Goal: Task Accomplishment & Management: Use online tool/utility

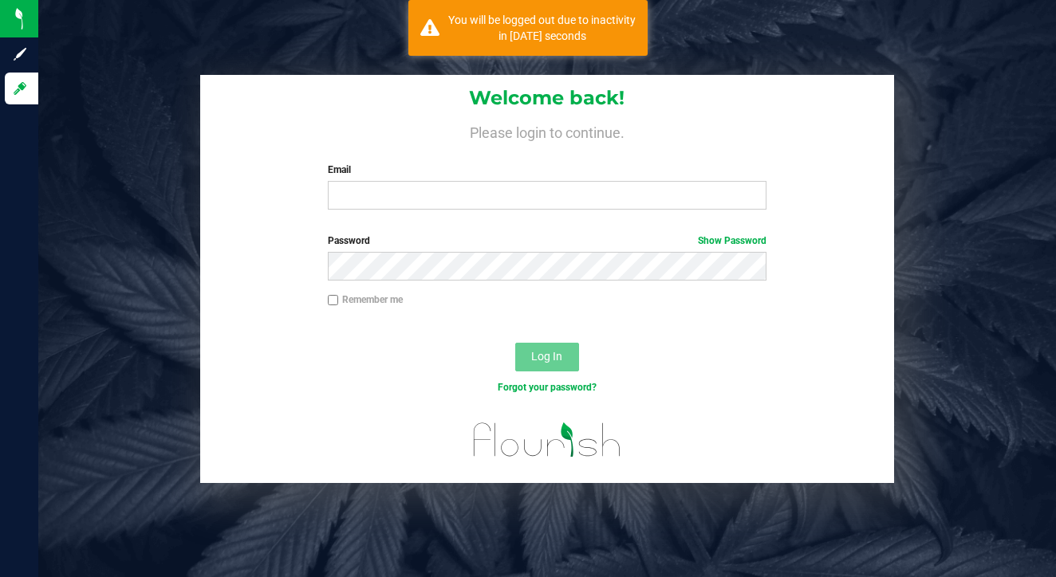
scroll to position [21, 0]
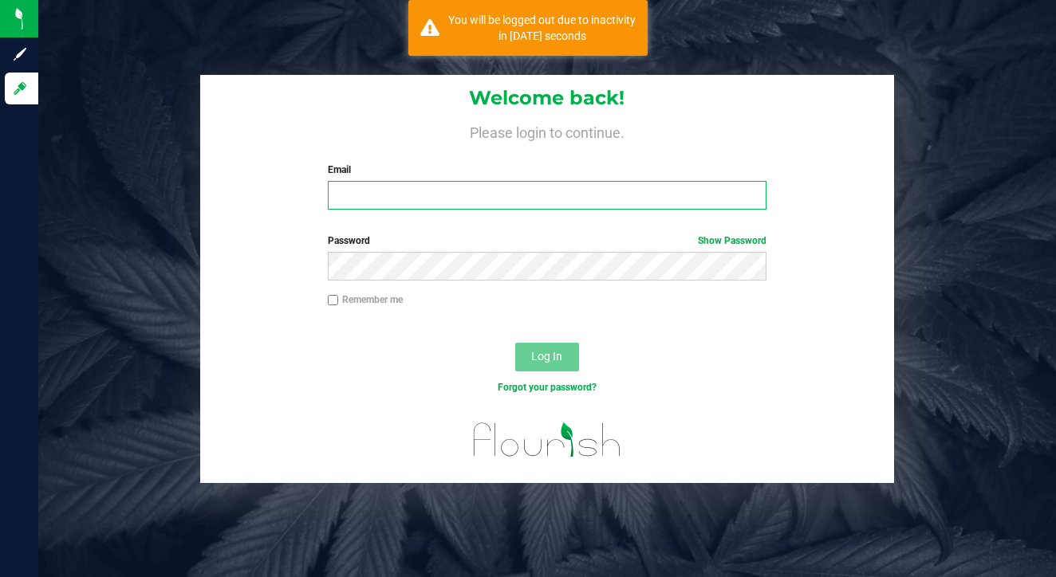
type input "[EMAIL_ADDRESS][DOMAIN_NAME]"
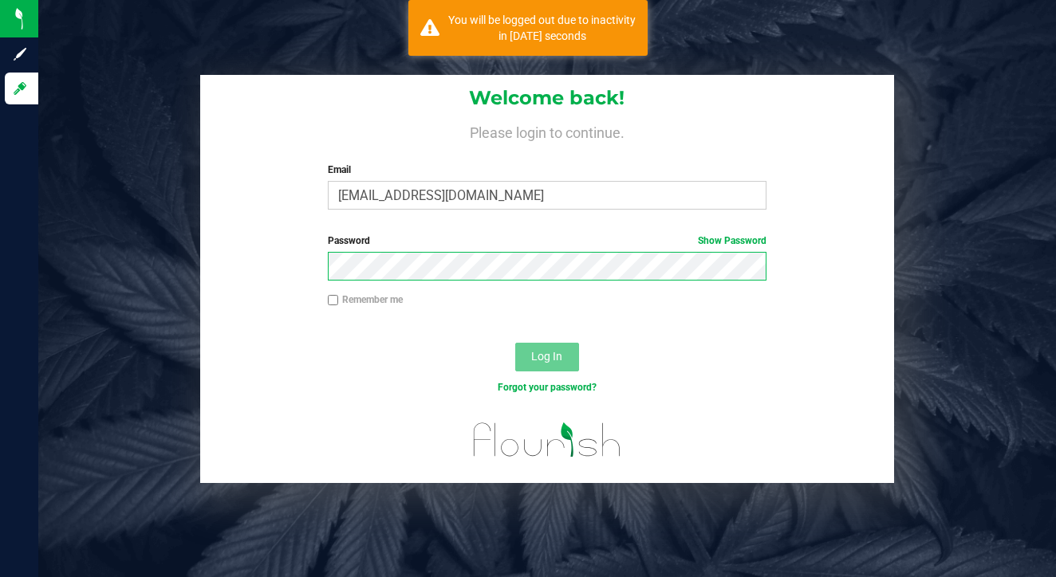
click at [546, 343] on button "Log In" at bounding box center [547, 357] width 64 height 29
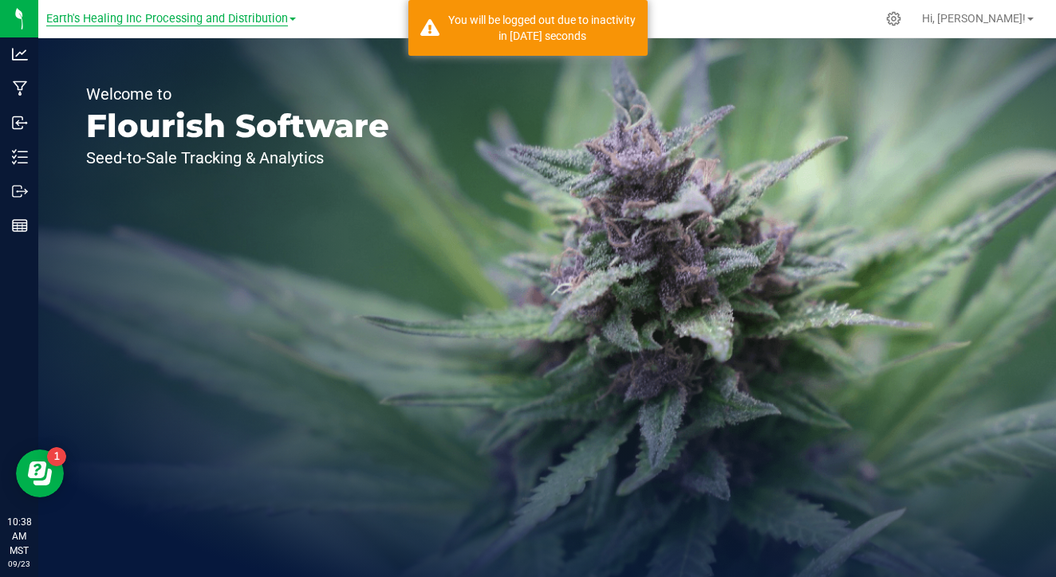
click at [241, 20] on span "Earth's Healing Inc Processing and Distribution" at bounding box center [167, 19] width 242 height 14
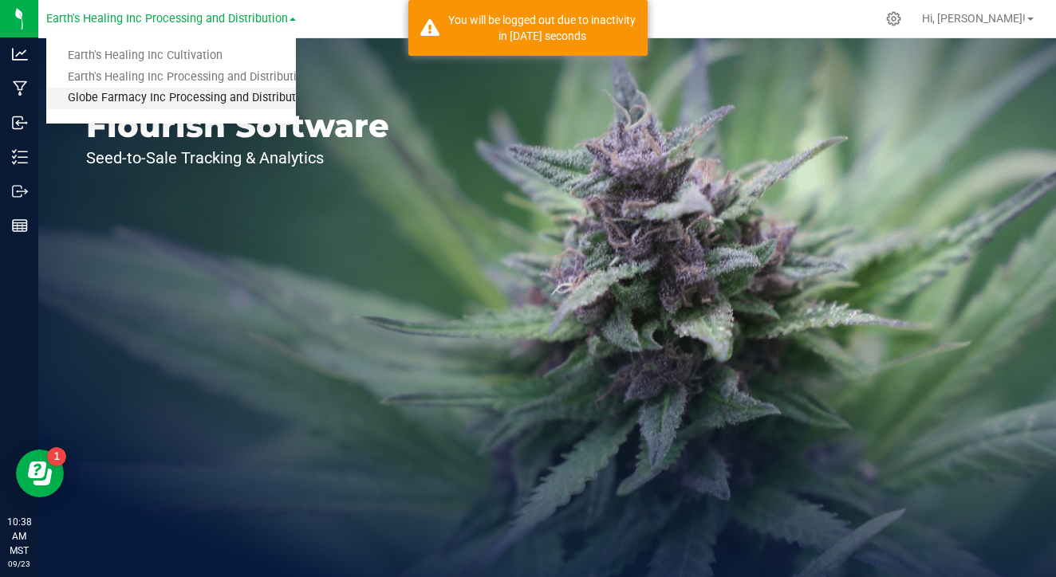
click at [211, 107] on link "Globe Farmacy Inc Processing and Distribution" at bounding box center [171, 99] width 250 height 22
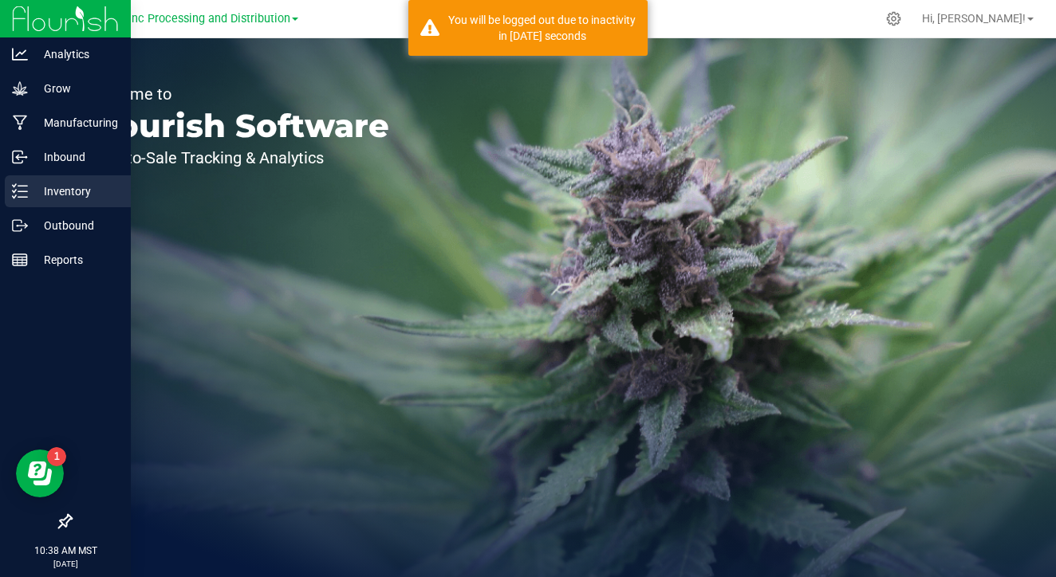
click at [16, 191] on icon at bounding box center [20, 191] width 16 height 16
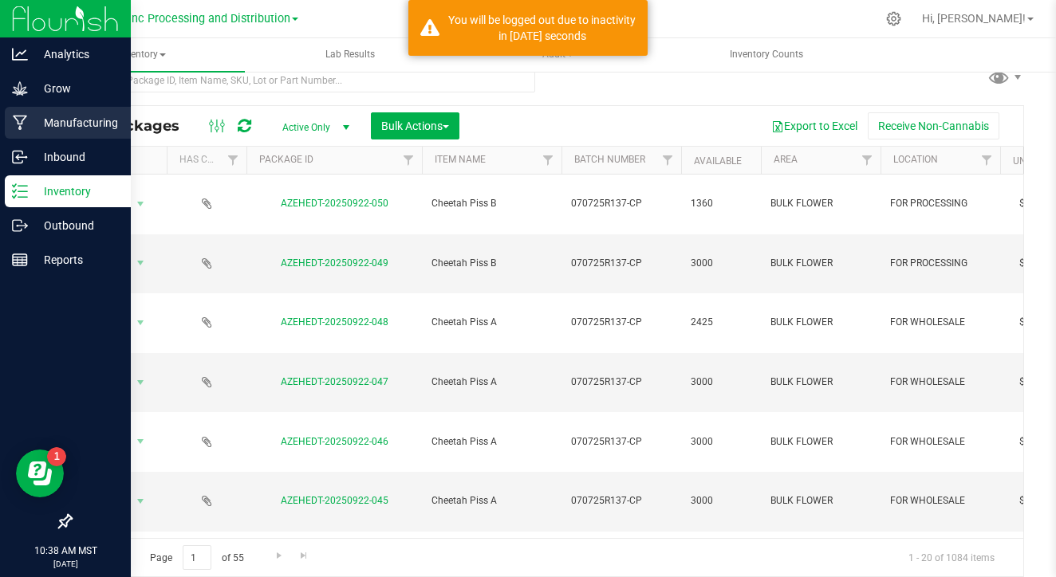
click at [67, 121] on p "Manufacturing" at bounding box center [76, 122] width 96 height 19
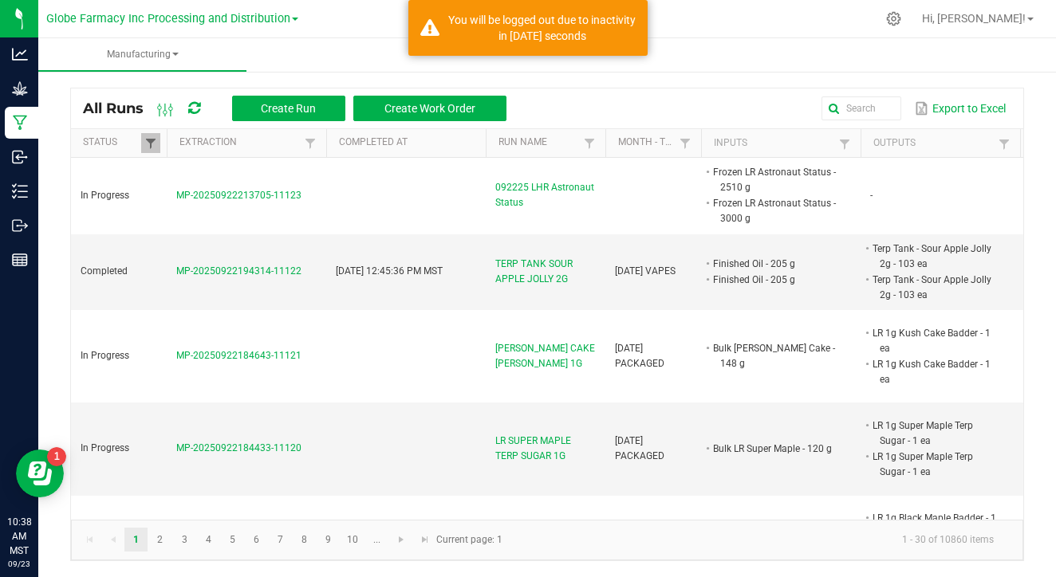
click at [153, 137] on span at bounding box center [150, 143] width 13 height 13
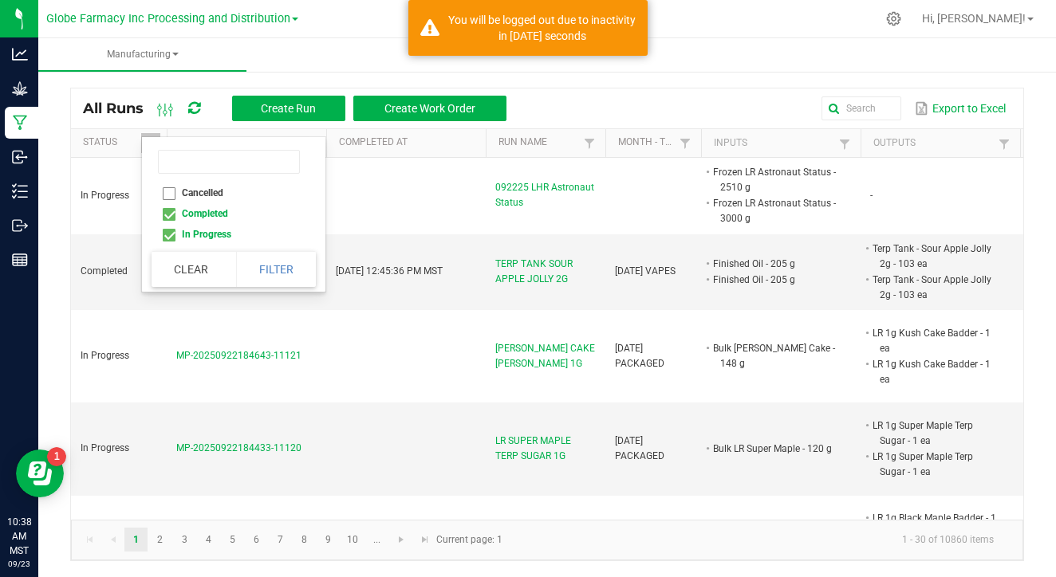
click at [171, 215] on li "Completed" at bounding box center [229, 213] width 155 height 21
checkbox input "false"
click at [263, 257] on button "Filter" at bounding box center [276, 269] width 80 height 35
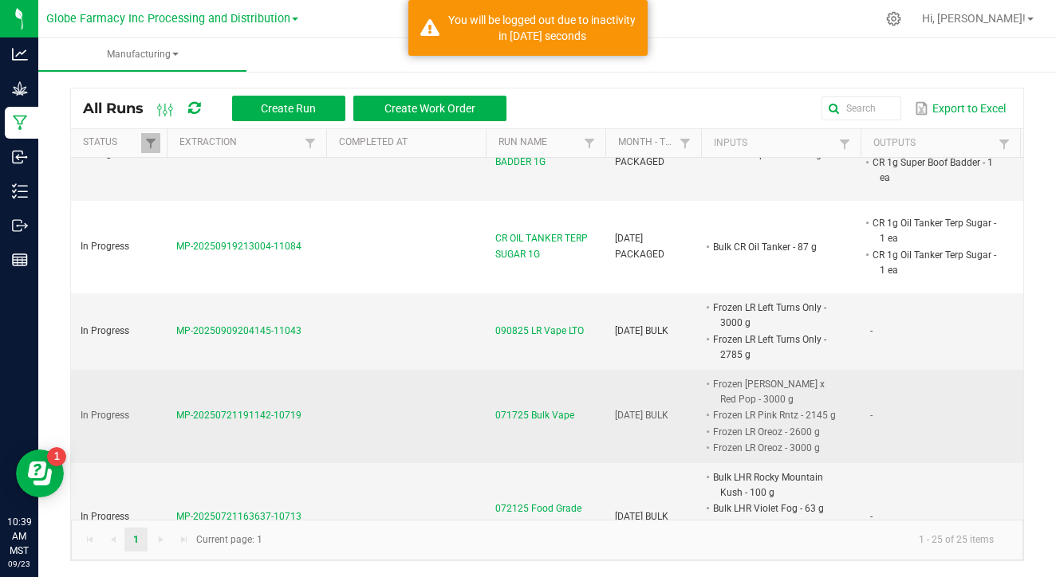
scroll to position [1724, 0]
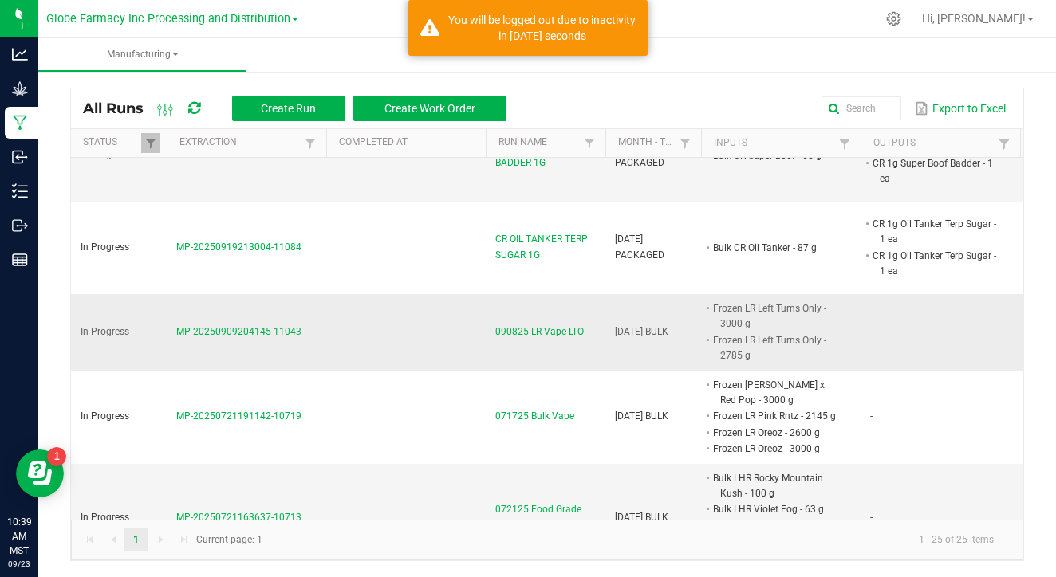
click at [272, 326] on span "MP-20250909204145-11043" at bounding box center [238, 331] width 125 height 11
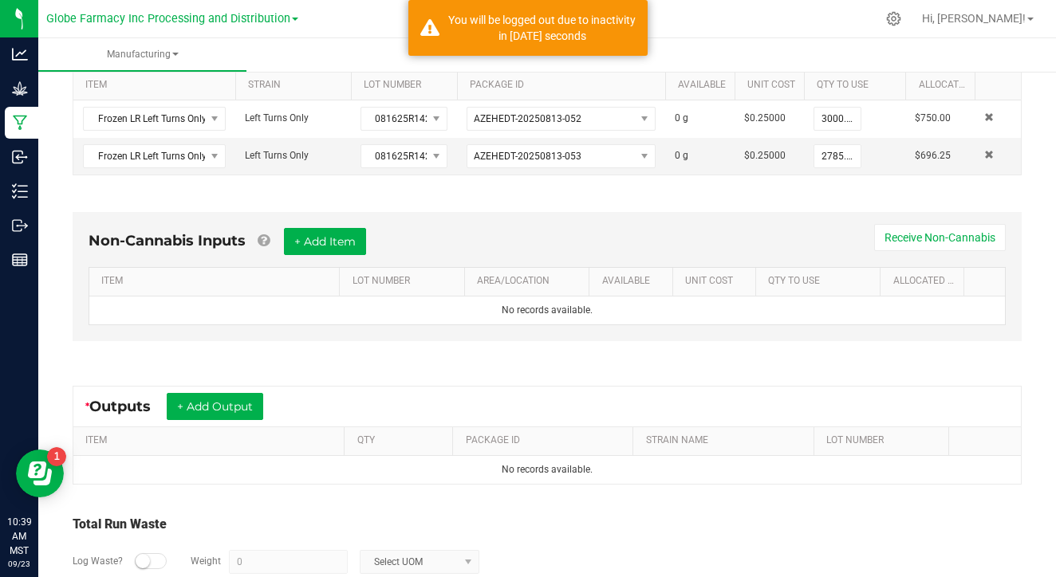
scroll to position [366, 0]
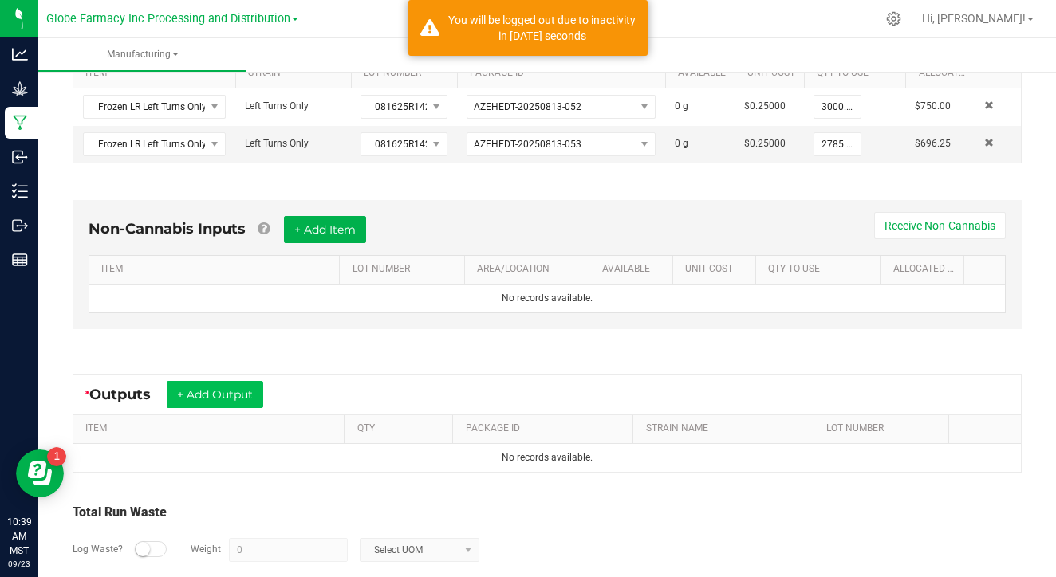
click at [200, 392] on button "+ Add Output" at bounding box center [215, 394] width 97 height 27
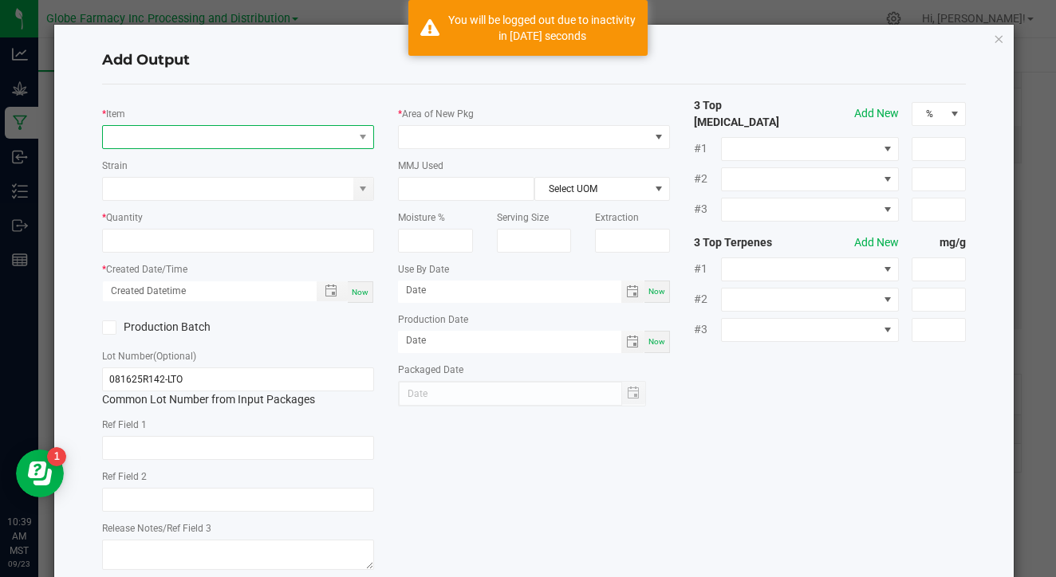
click at [255, 146] on span "NO DATA FOUND" at bounding box center [228, 137] width 250 height 22
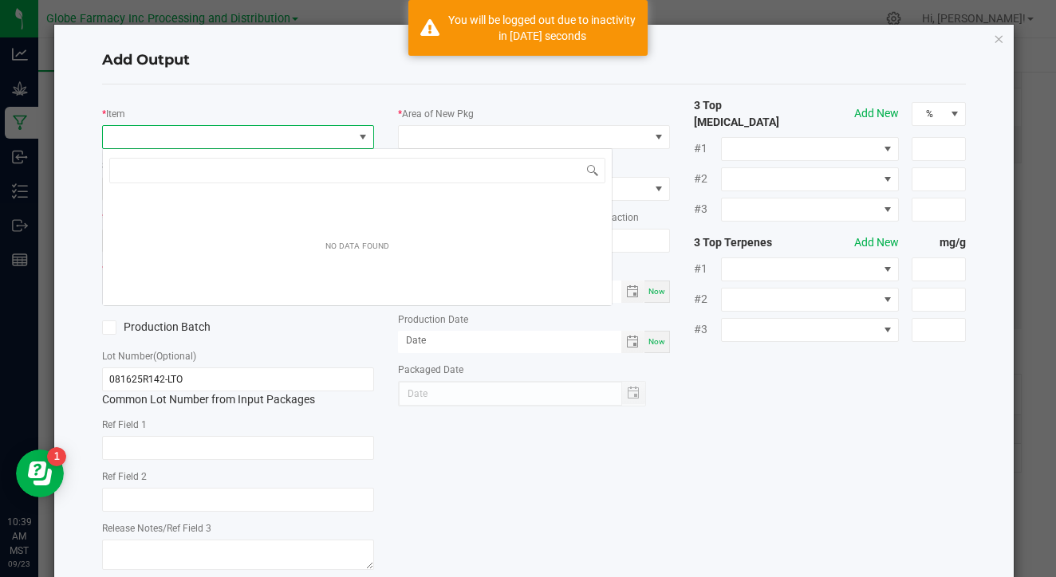
scroll to position [24, 272]
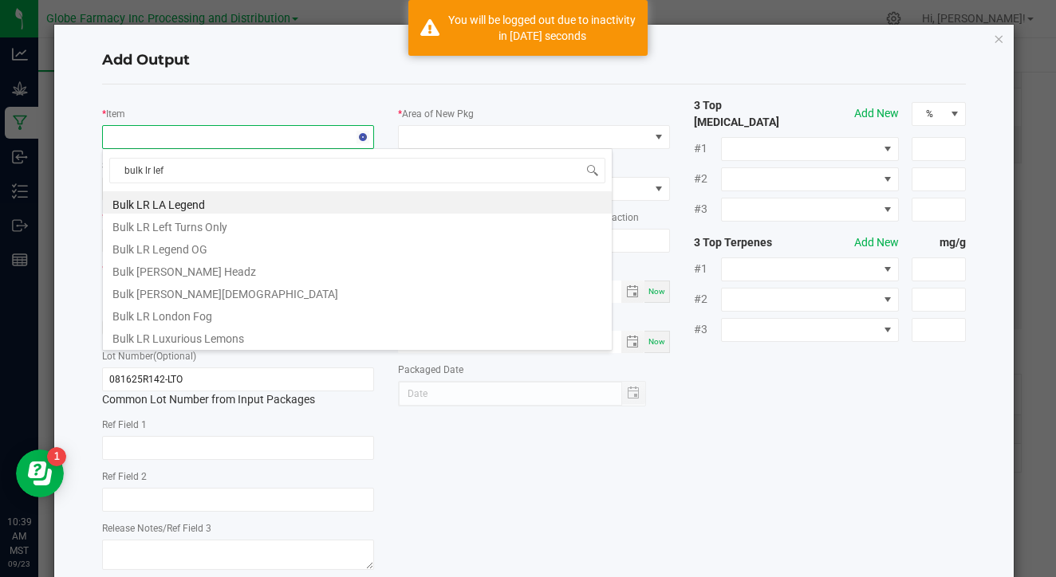
type input "bulk lr left"
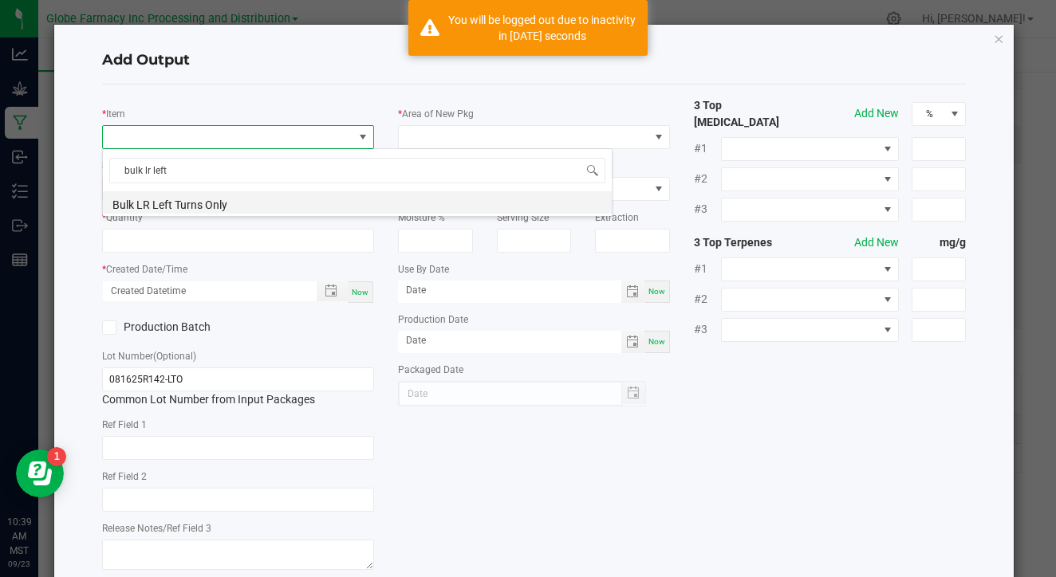
click at [243, 199] on li "Bulk LR Left Turns Only" at bounding box center [357, 202] width 509 height 22
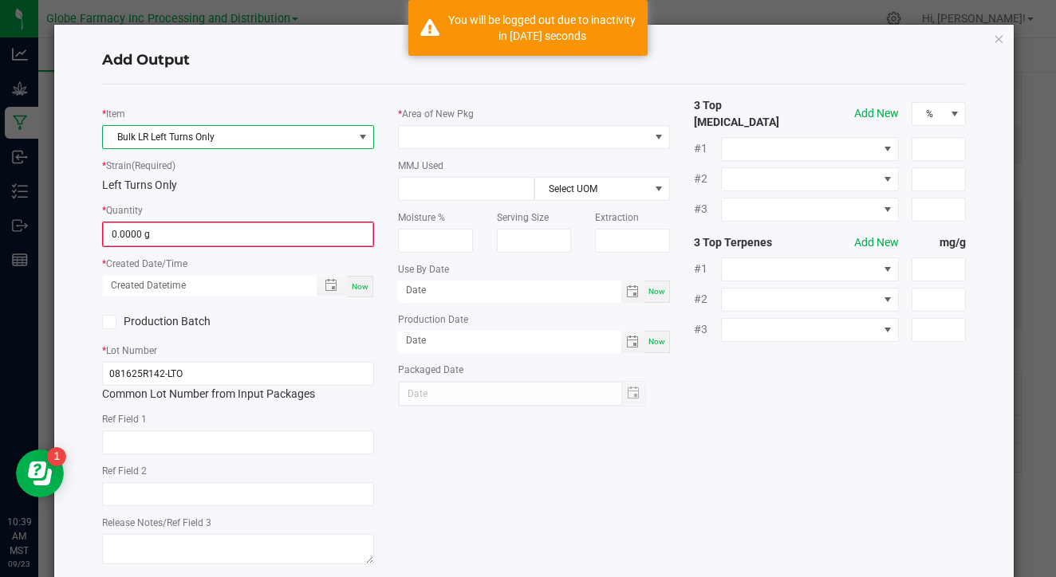
click at [235, 245] on span "0.0000 g" at bounding box center [238, 235] width 270 height 24
click at [235, 236] on input "0" at bounding box center [238, 234] width 269 height 22
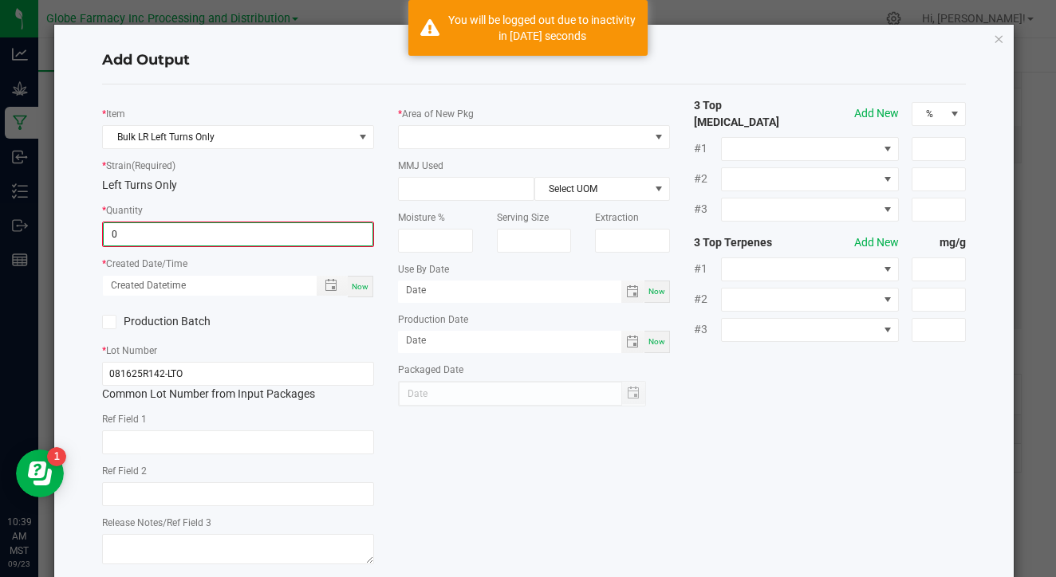
click at [235, 236] on input "0" at bounding box center [238, 234] width 269 height 22
type input "272.0000 g"
click at [355, 282] on span "Now" at bounding box center [360, 285] width 17 height 9
type input "[DATE] 10:39 AM"
type input "[DATE]"
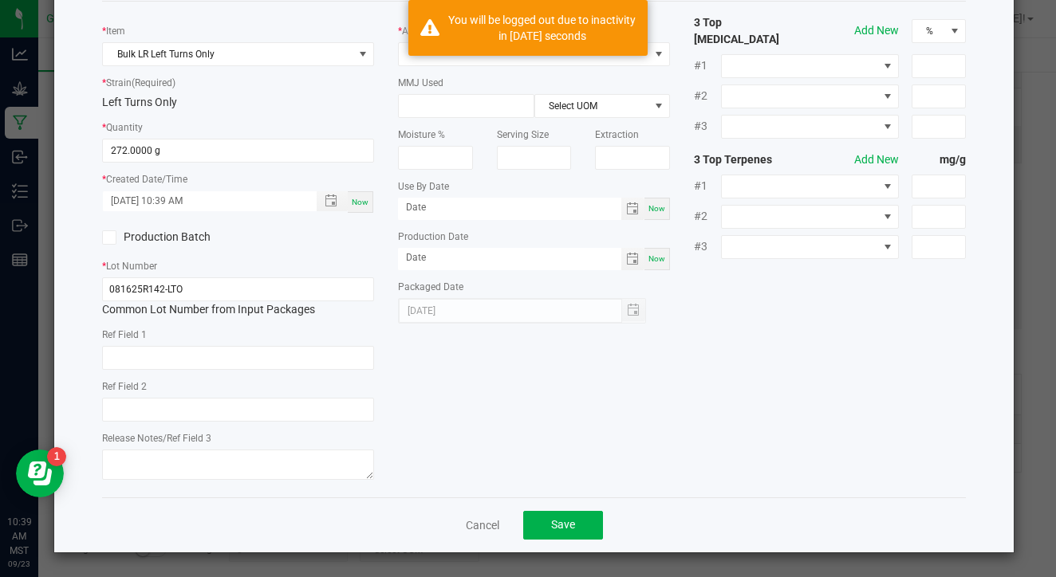
scroll to position [82, 0]
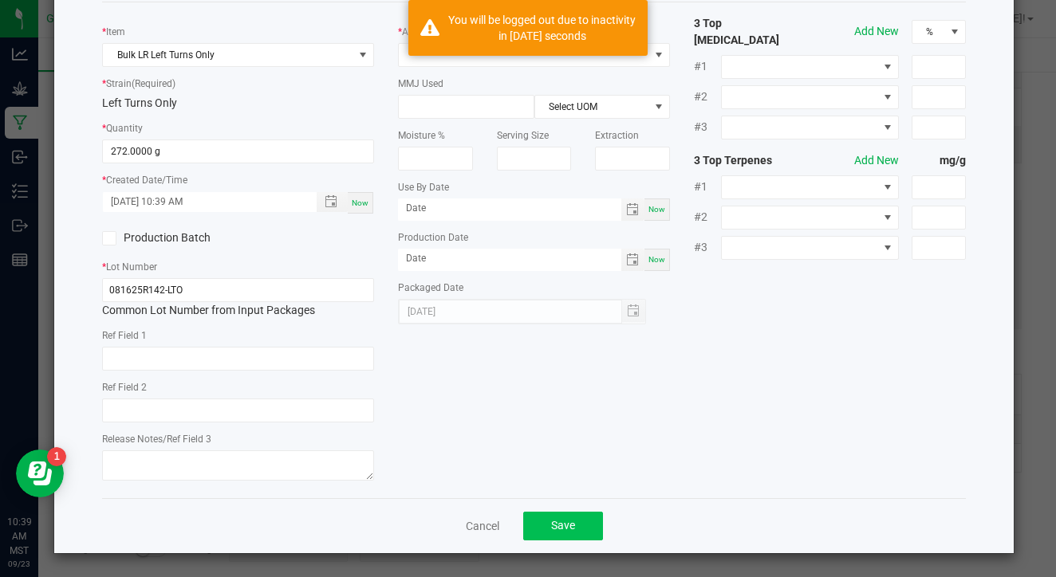
click at [532, 515] on button "Save" at bounding box center [563, 526] width 80 height 29
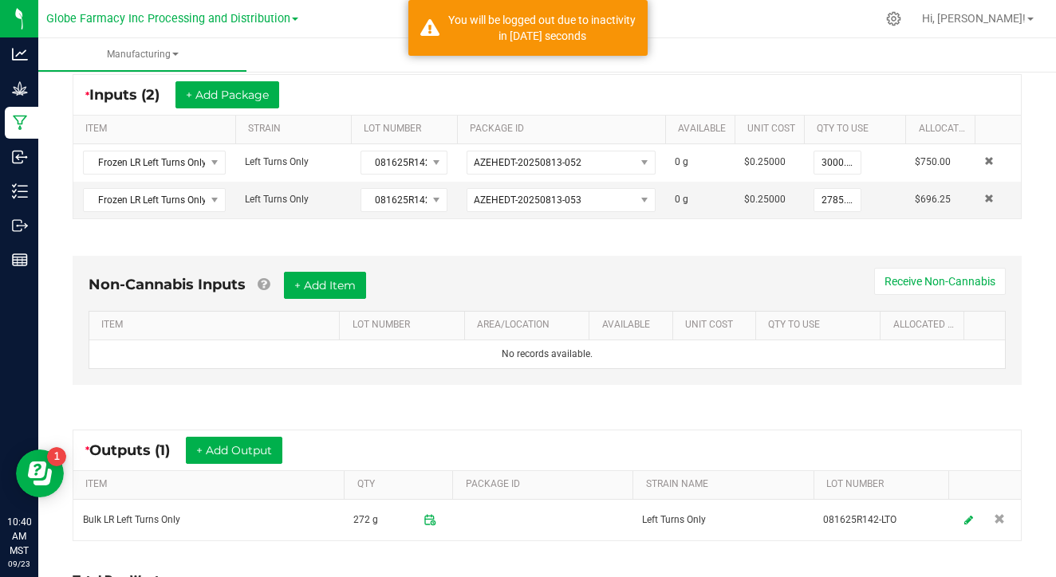
scroll to position [325, 0]
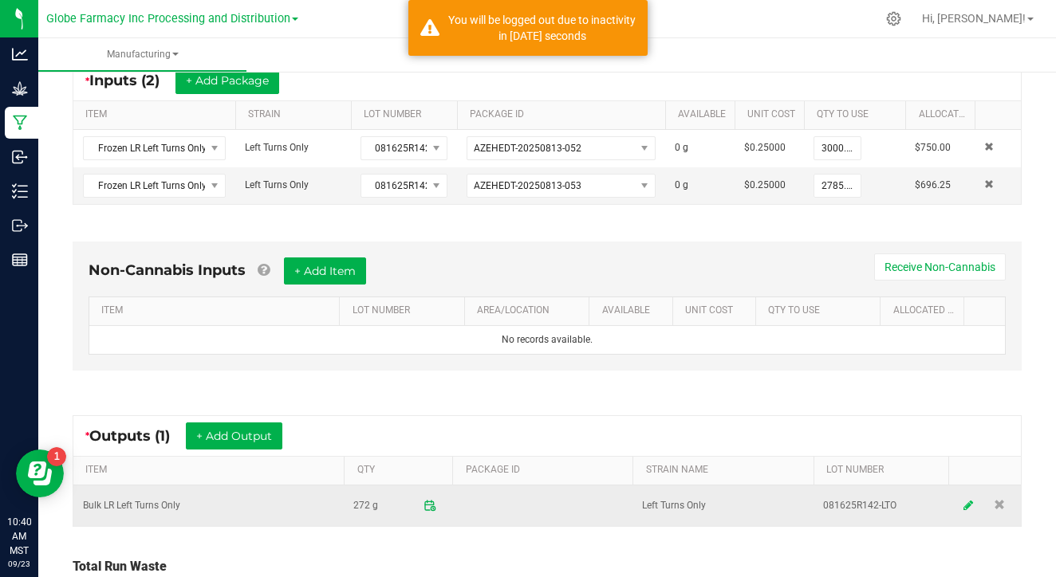
click at [968, 503] on icon at bounding box center [969, 505] width 10 height 11
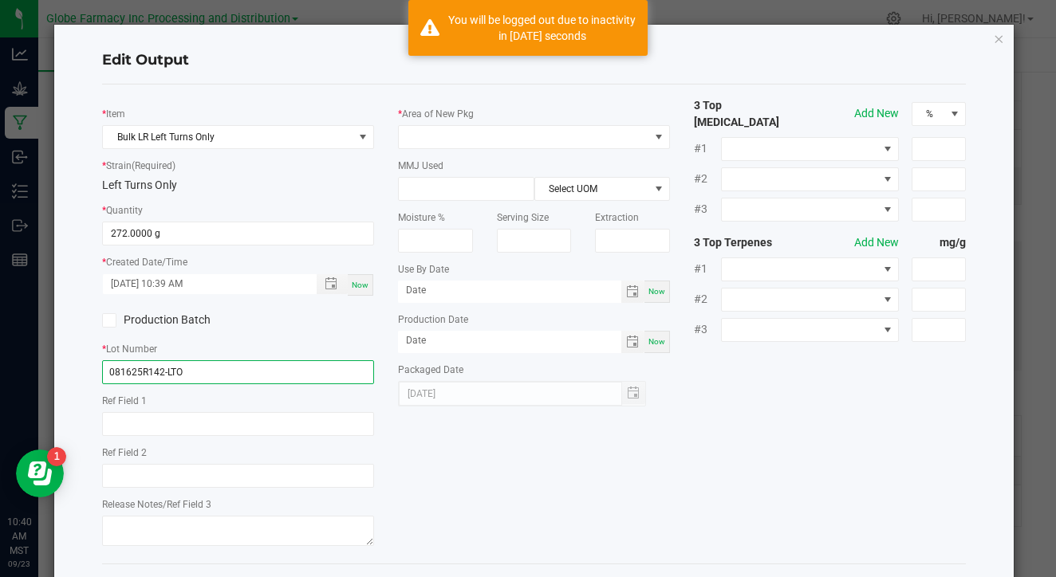
click at [272, 370] on input "081625R142-LTO" at bounding box center [238, 373] width 272 height 24
click at [266, 378] on input "EX090825-LTO-LRV" at bounding box center [238, 373] width 272 height 24
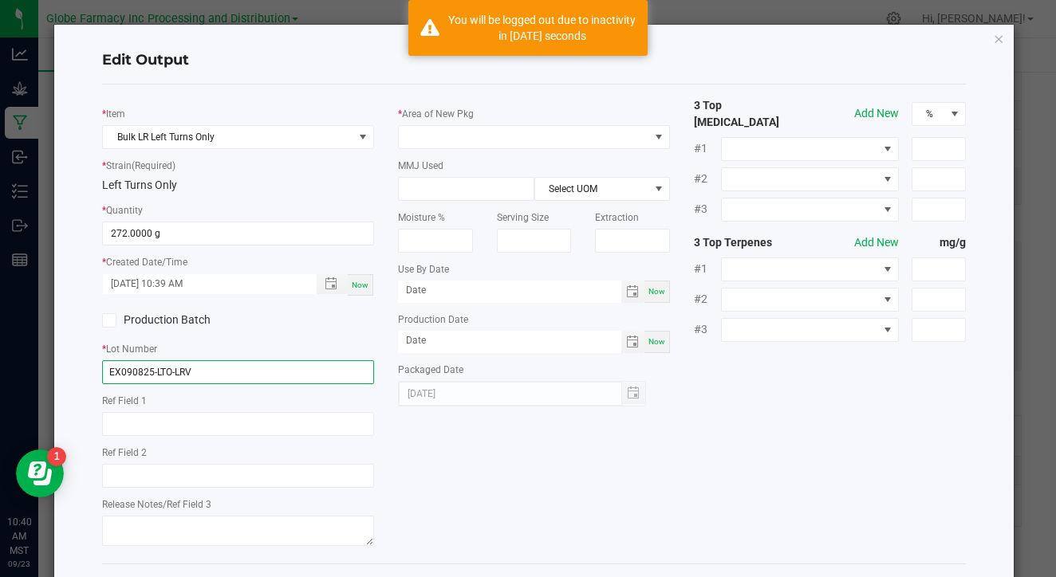
click at [266, 378] on input "EX090825-LTO-LRV" at bounding box center [238, 373] width 272 height 24
type input "EX090825-LTO-LRV"
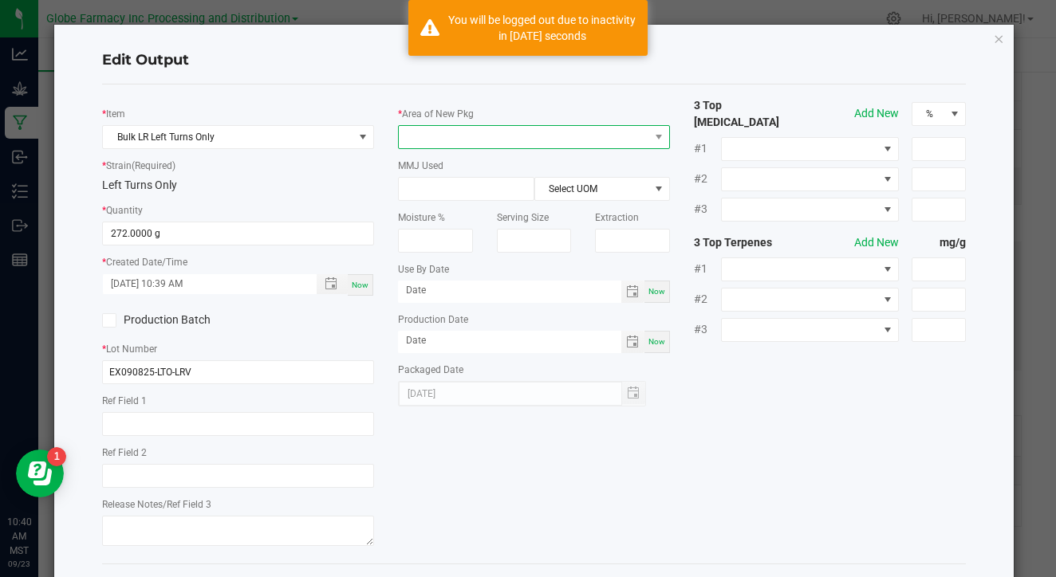
click at [493, 130] on span at bounding box center [524, 137] width 250 height 22
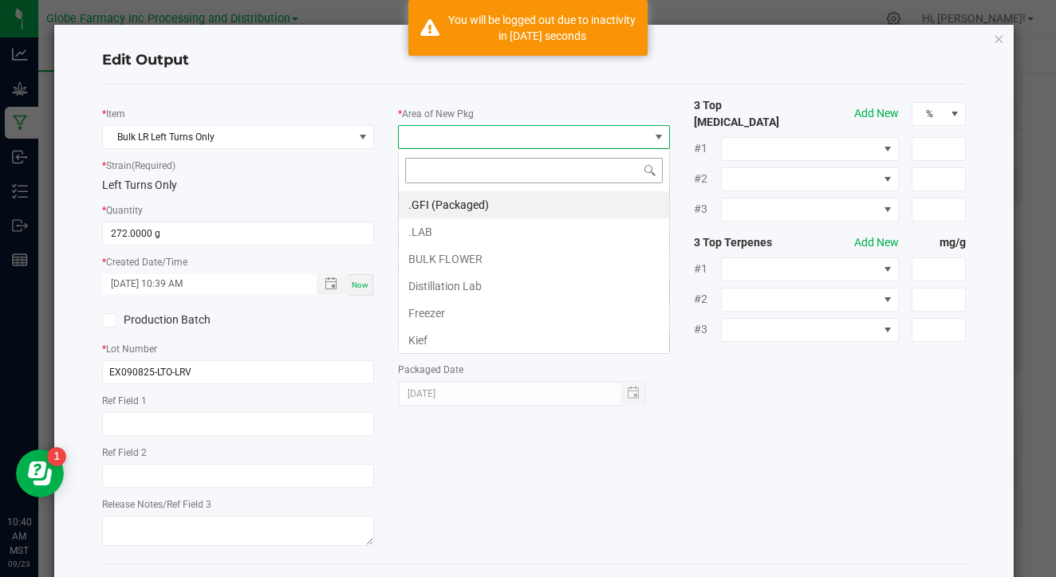
scroll to position [24, 272]
click at [483, 278] on li "Distillation Lab" at bounding box center [534, 286] width 270 height 27
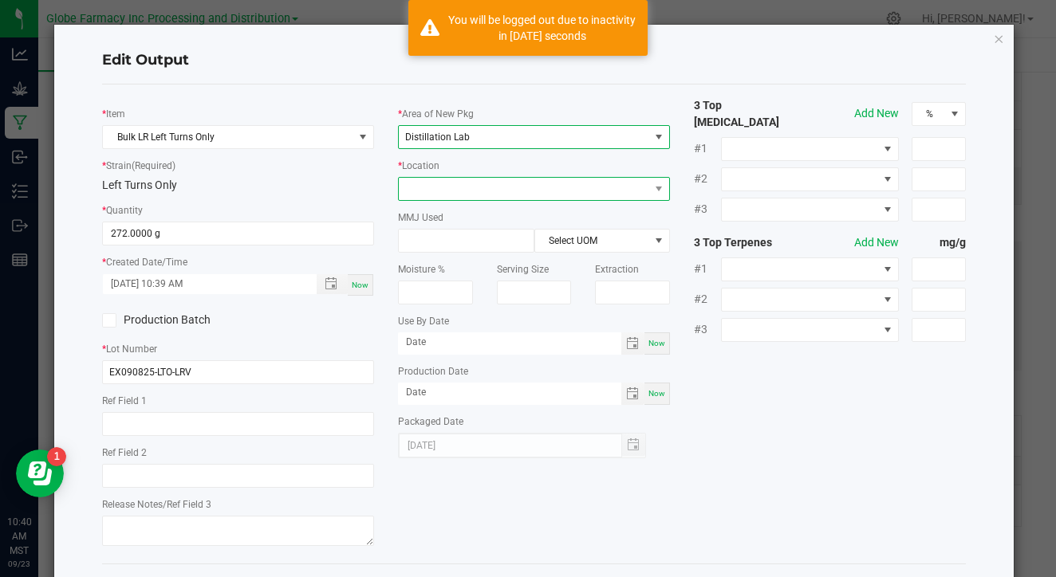
click at [520, 189] on span at bounding box center [524, 189] width 250 height 22
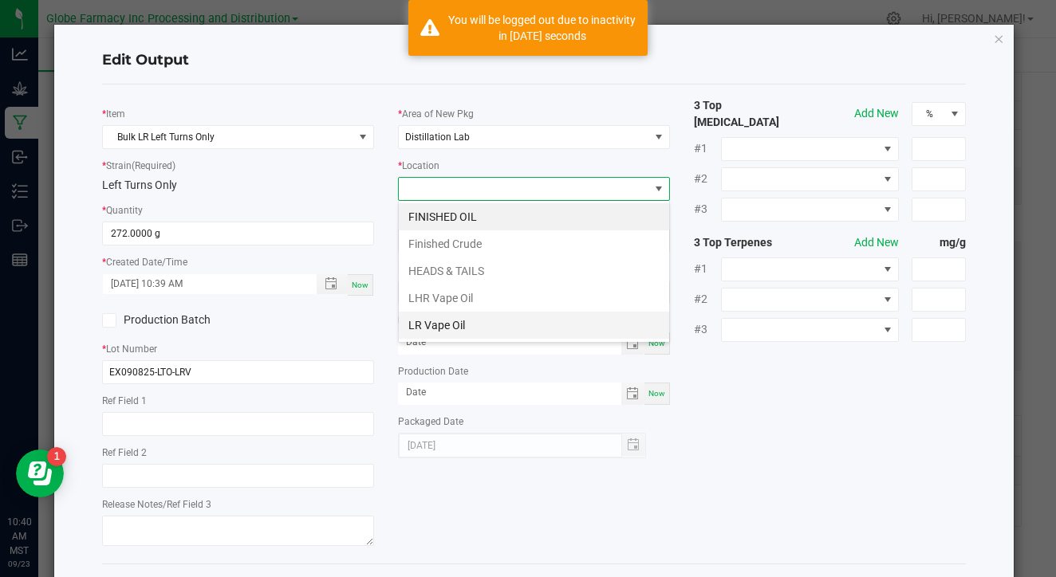
click at [477, 328] on li "LR Vape Oil" at bounding box center [534, 325] width 270 height 27
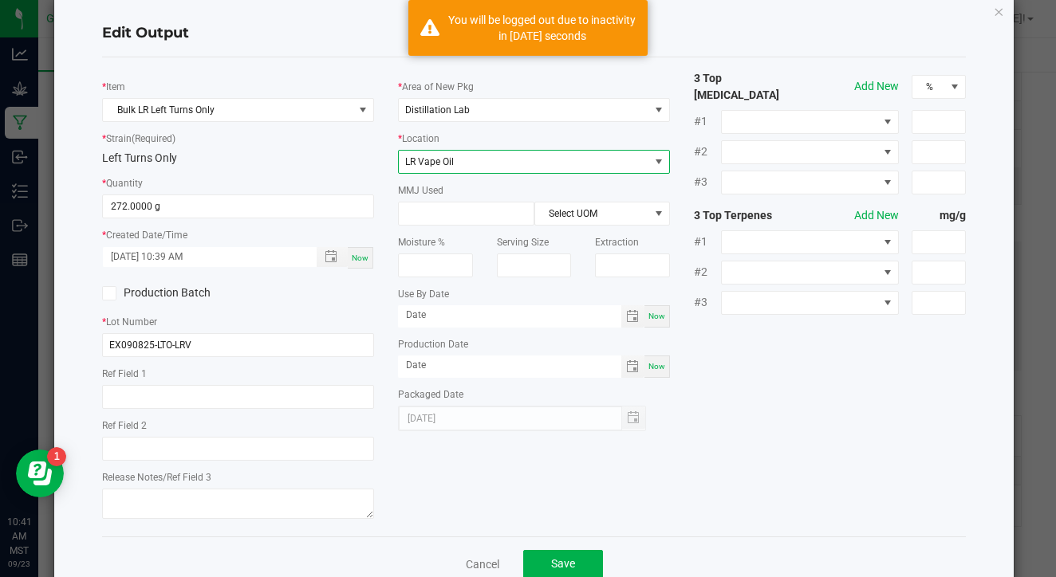
scroll to position [36, 0]
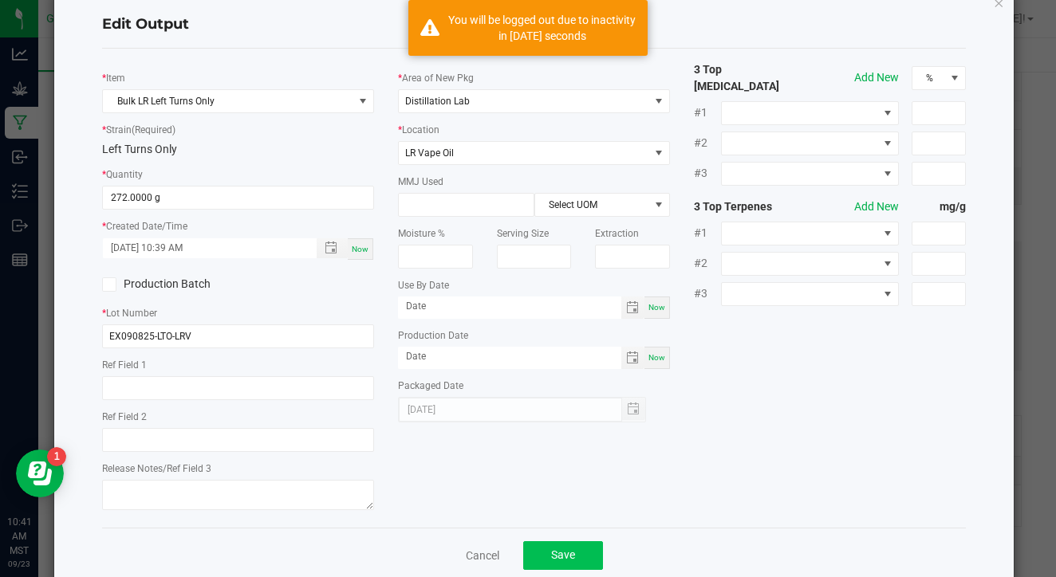
click at [592, 551] on button "Save" at bounding box center [563, 556] width 80 height 29
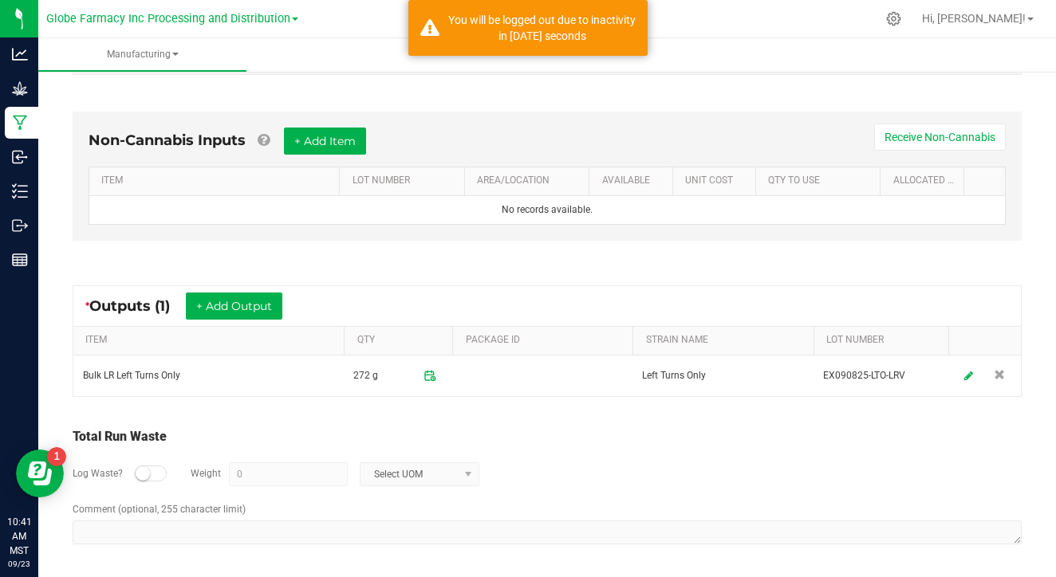
scroll to position [454, 0]
click at [146, 476] on small at bounding box center [143, 474] width 14 height 14
click at [275, 476] on input "0" at bounding box center [288, 475] width 117 height 22
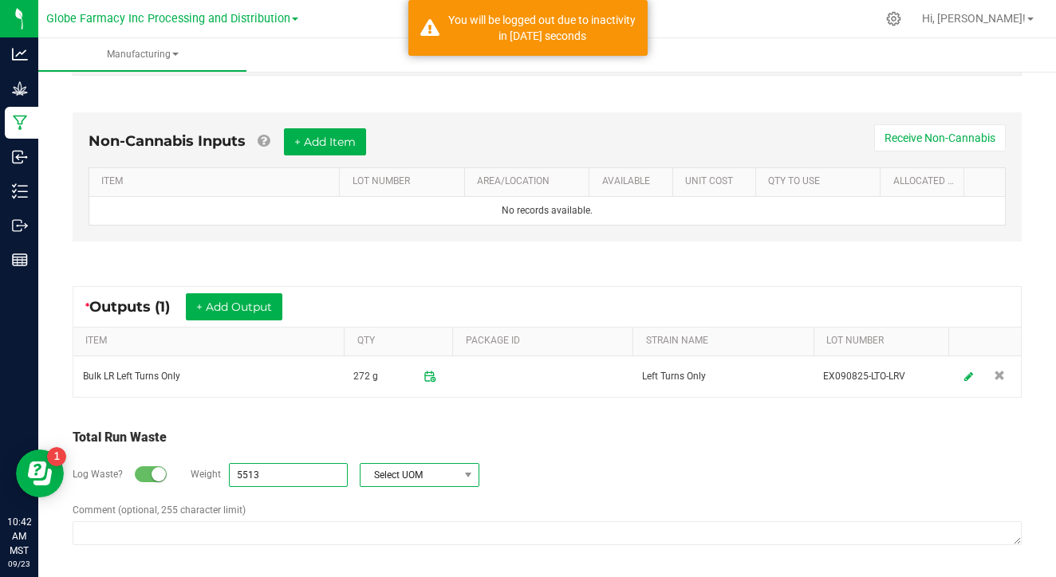
click at [423, 482] on span "Select UOM" at bounding box center [410, 475] width 98 height 22
click at [410, 335] on li "Gram" at bounding box center [417, 335] width 118 height 22
type input "5513 g"
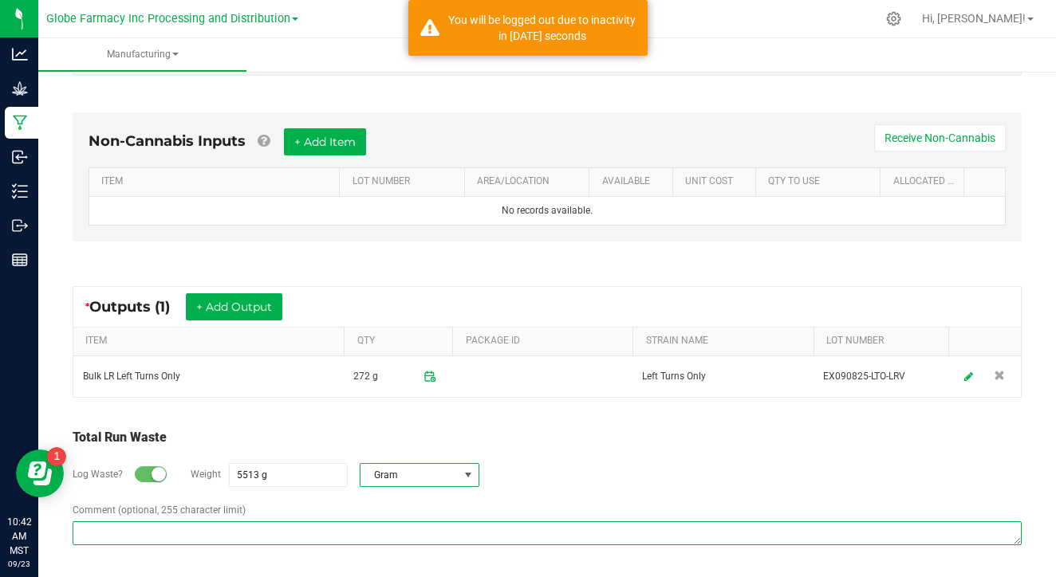
click at [376, 538] on textarea "Comment (optional, 255 character limit)" at bounding box center [547, 534] width 949 height 24
paste textarea "Waste disposed with ISO/ coffee grounds"
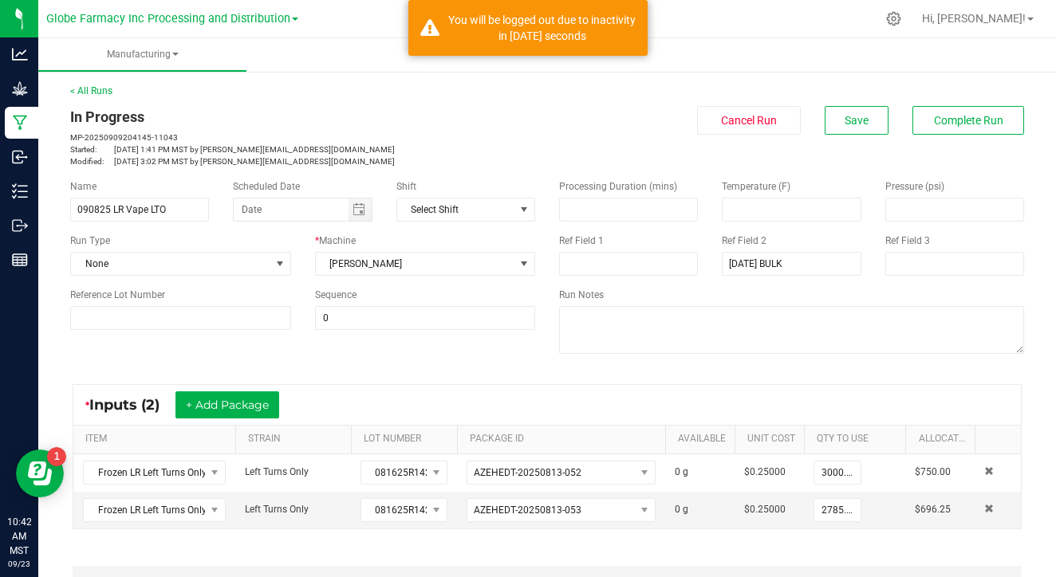
scroll to position [0, 0]
type textarea "Waste disposed with ISO/ coffee grounds"
click at [990, 132] on button "Complete Run" at bounding box center [969, 120] width 112 height 29
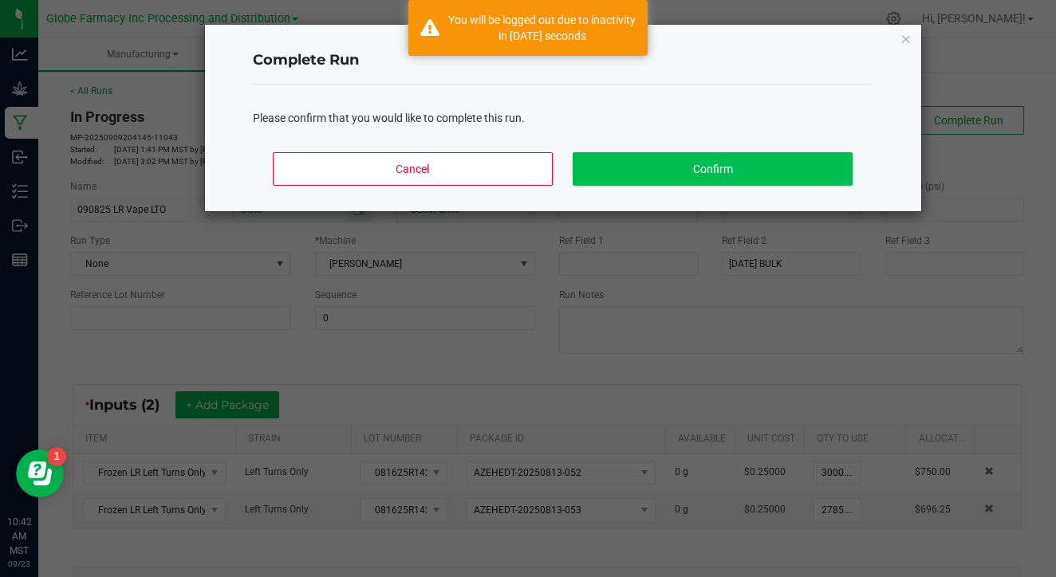
click at [814, 164] on button "Confirm" at bounding box center [712, 169] width 279 height 34
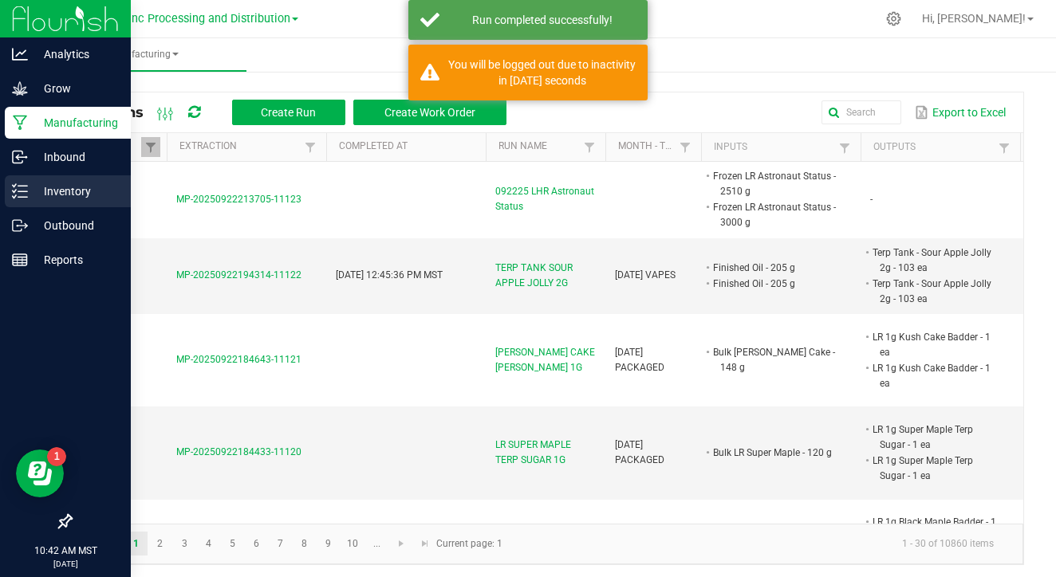
click at [50, 196] on p "Inventory" at bounding box center [76, 191] width 96 height 19
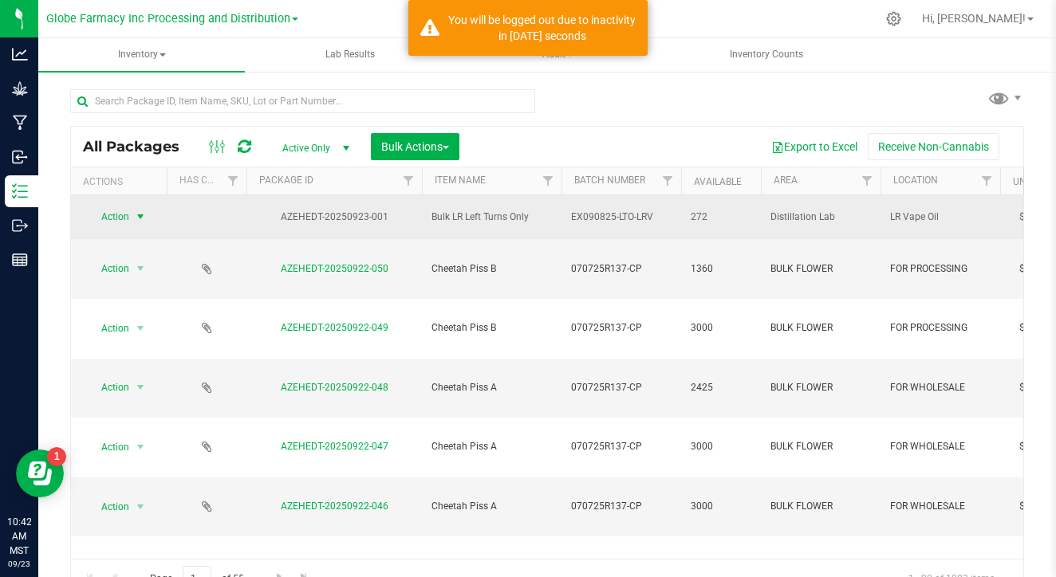
click at [113, 220] on span "Action" at bounding box center [108, 217] width 43 height 22
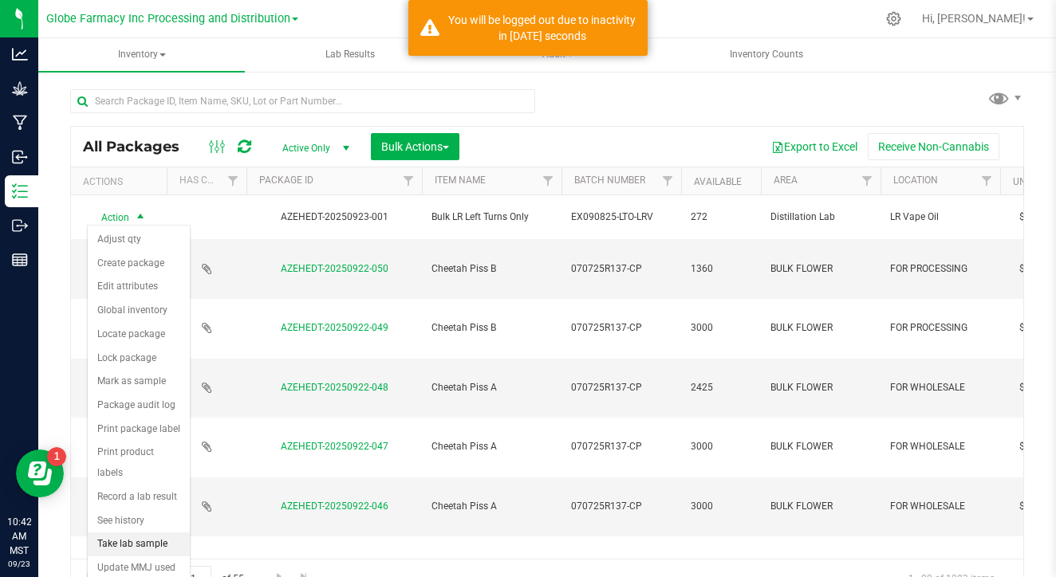
click at [135, 533] on li "Take lab sample" at bounding box center [139, 545] width 102 height 24
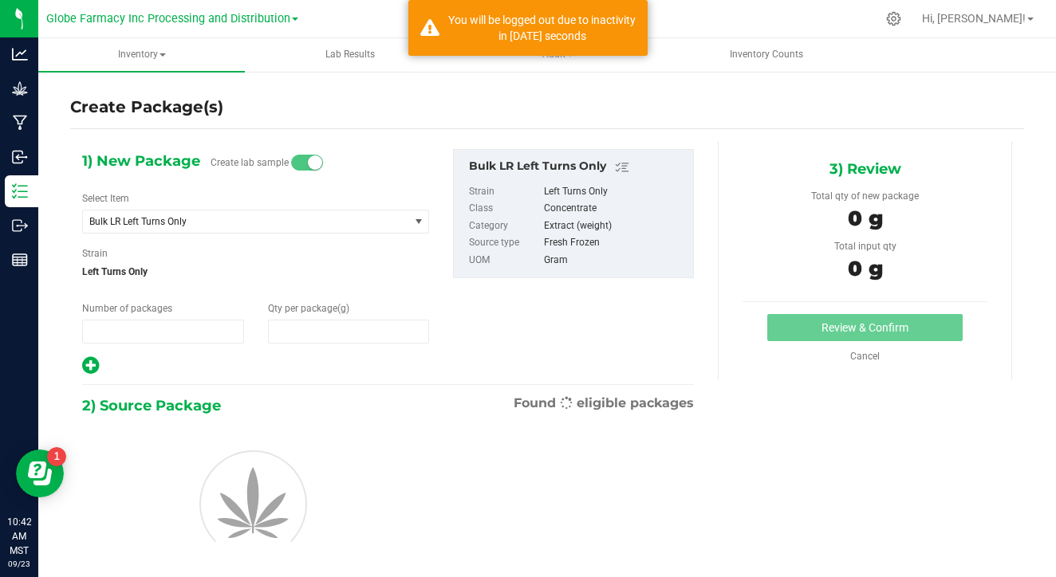
type input "1"
type input "0.0000"
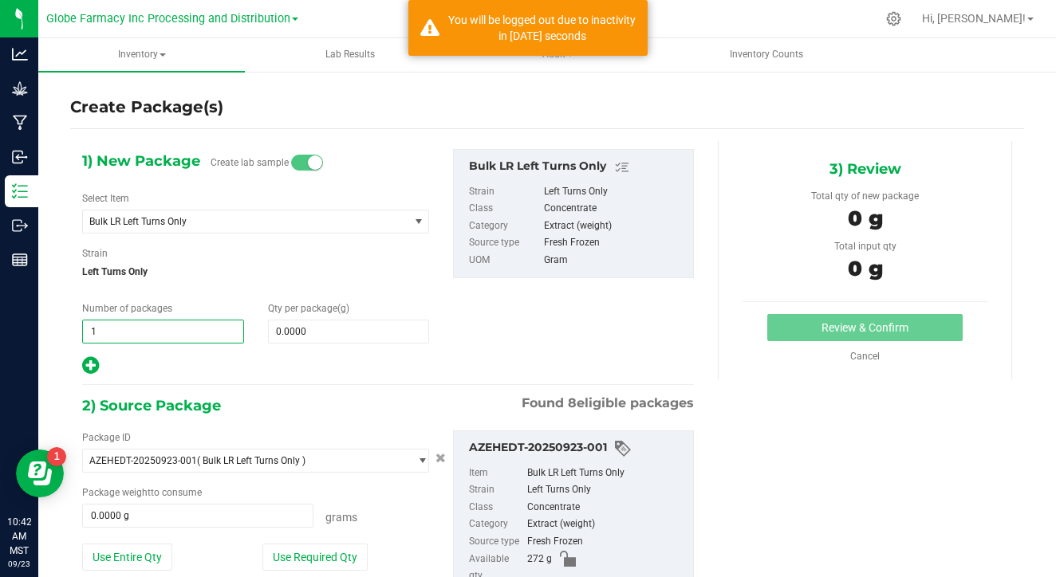
click at [173, 332] on input "1" at bounding box center [163, 332] width 160 height 22
type input "2"
type input "8"
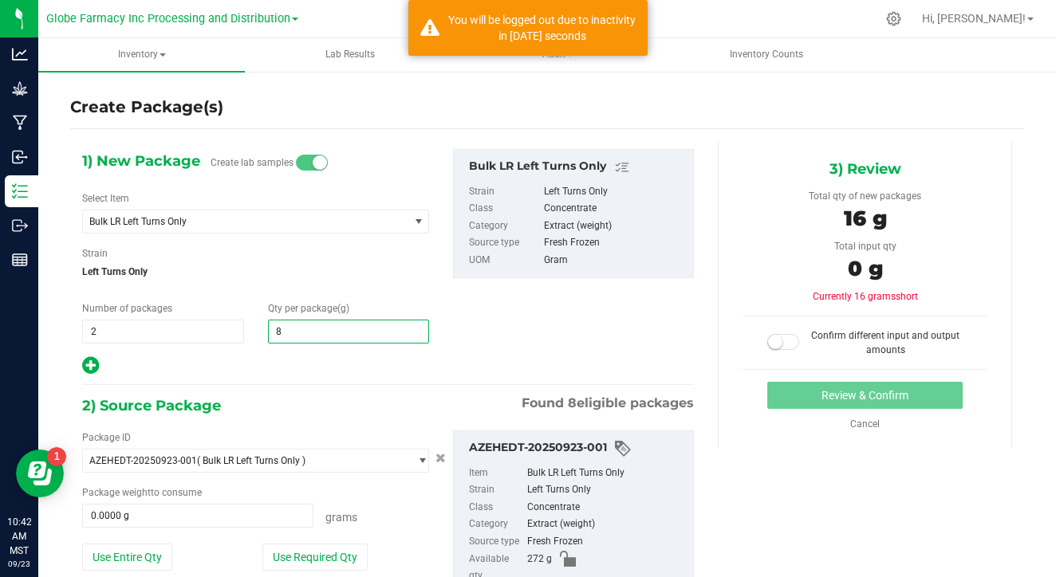
type input "8.0000"
click at [369, 377] on div "1) New Package Create lab samples Select Item Bulk LR Left Turns Only (THE) ESS…" at bounding box center [388, 410] width 636 height 538
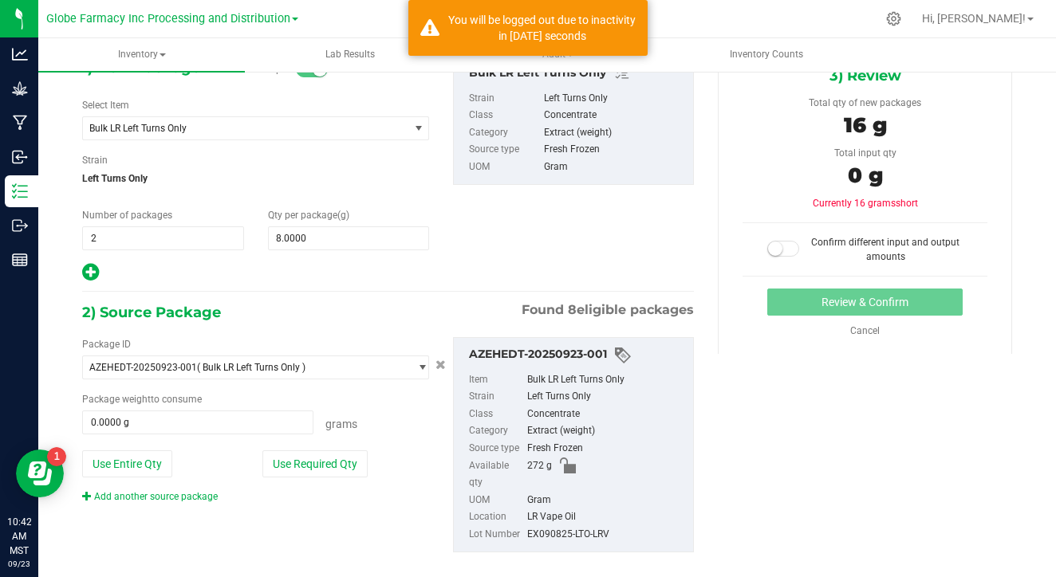
scroll to position [92, 0]
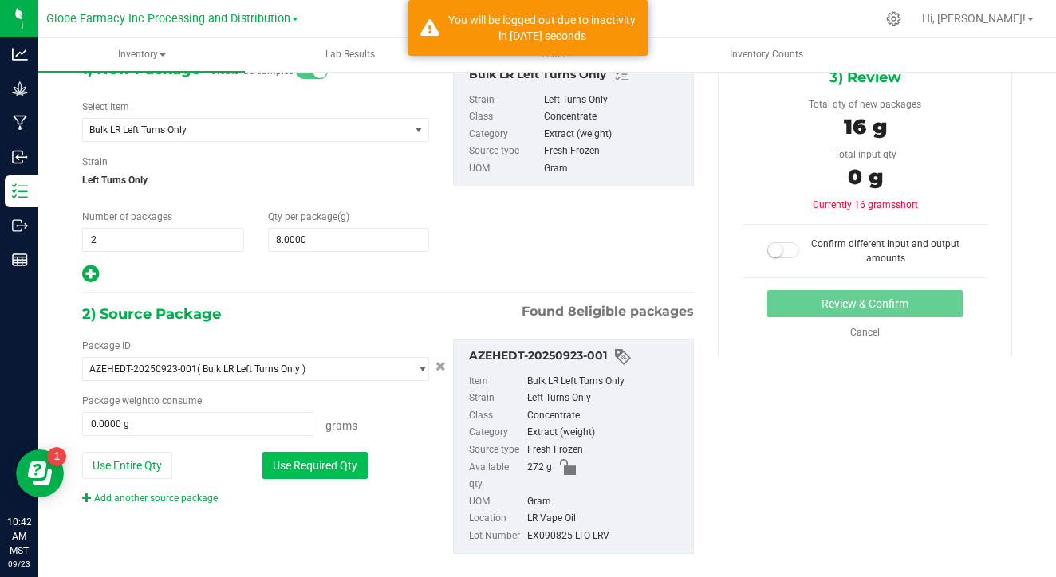
click at [338, 462] on button "Use Required Qty" at bounding box center [314, 465] width 105 height 27
type input "16.0000 g"
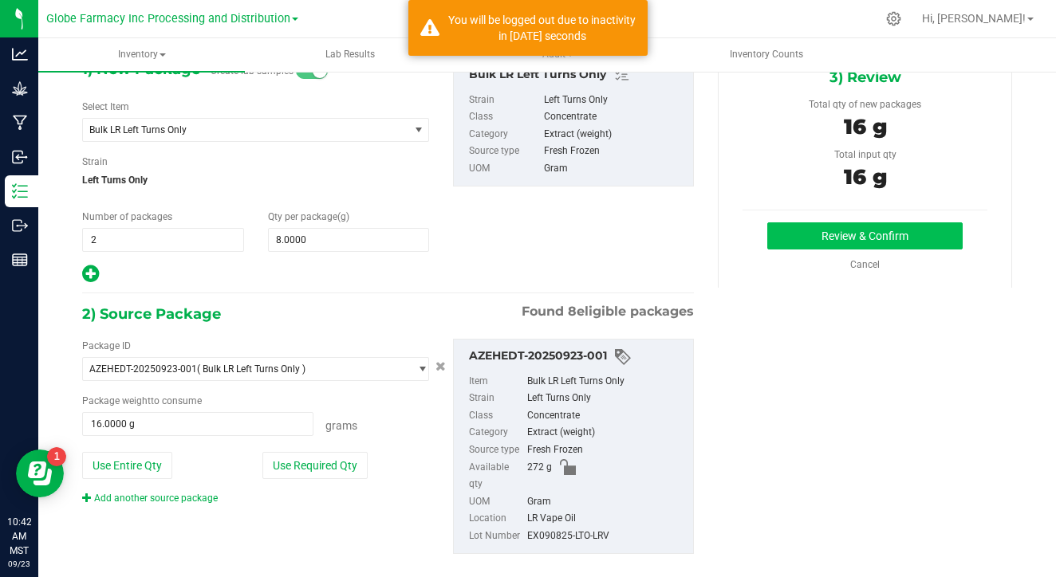
click at [844, 241] on button "Review & Confirm" at bounding box center [864, 236] width 195 height 27
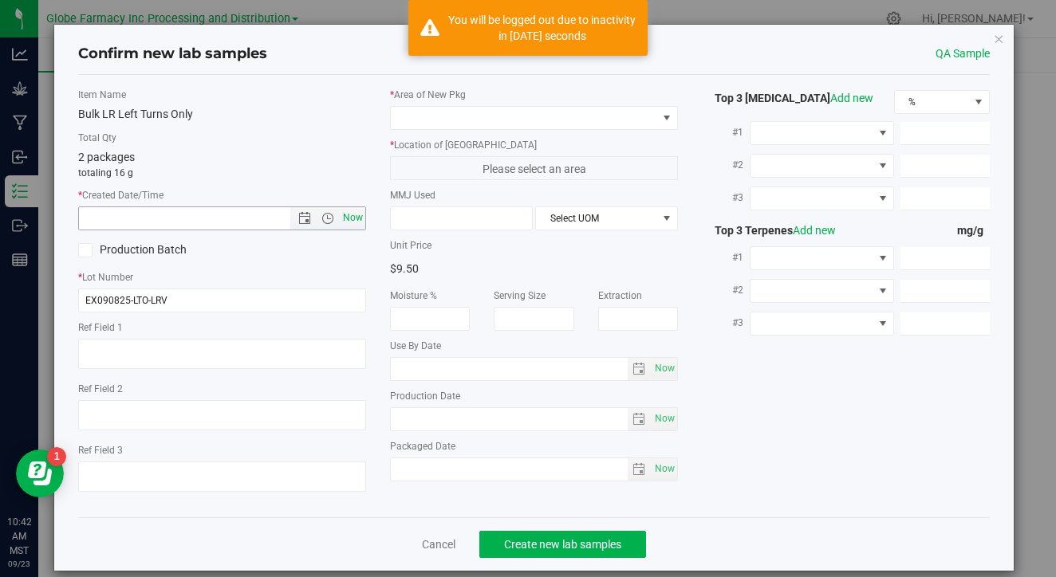
click at [353, 215] on span "Now" at bounding box center [353, 218] width 27 height 23
type input "[DATE] 10:42 AM"
click at [479, 117] on span at bounding box center [524, 118] width 266 height 22
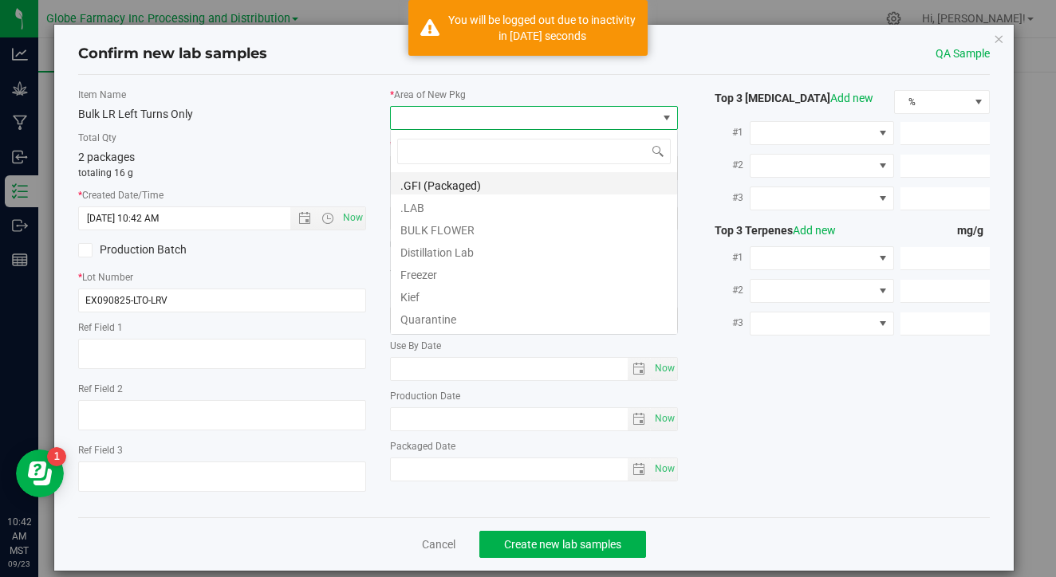
scroll to position [24, 288]
click at [479, 212] on li ".LAB" at bounding box center [534, 206] width 286 height 22
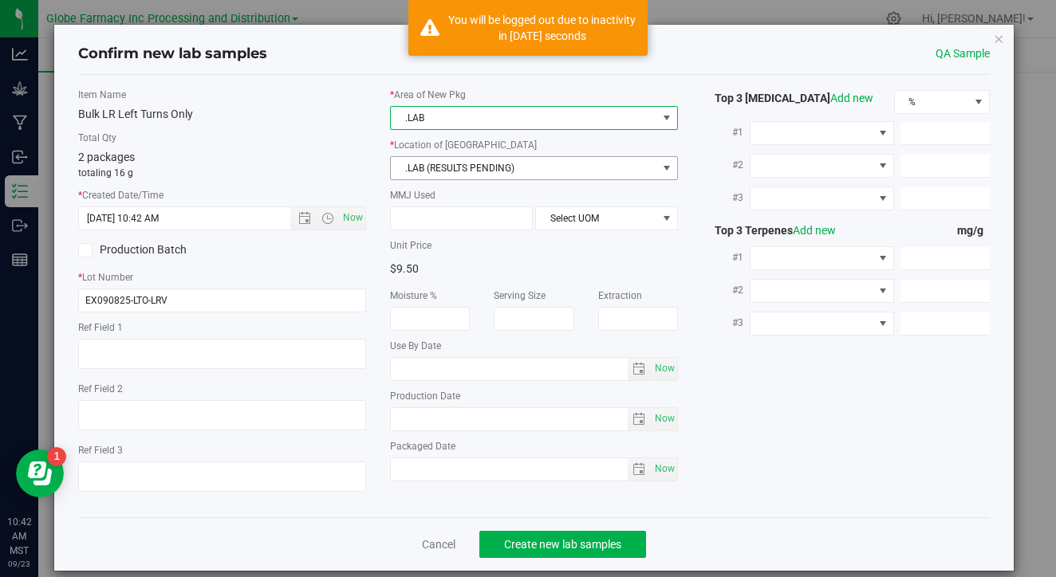
click at [496, 174] on span ".LAB (RESULTS PENDING)" at bounding box center [524, 168] width 266 height 22
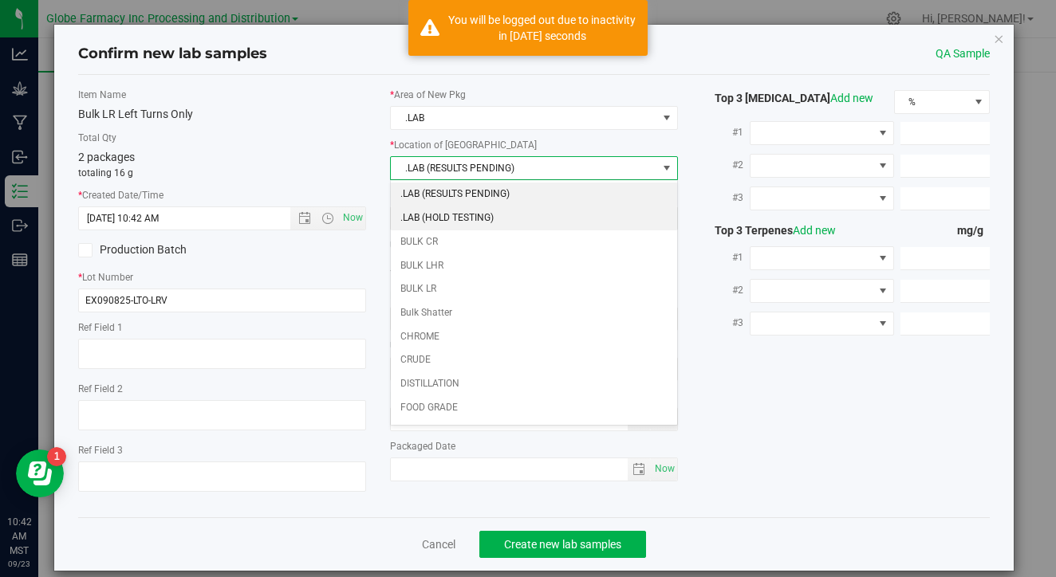
click at [485, 218] on li ".LAB (HOLD TESTING)" at bounding box center [534, 219] width 286 height 24
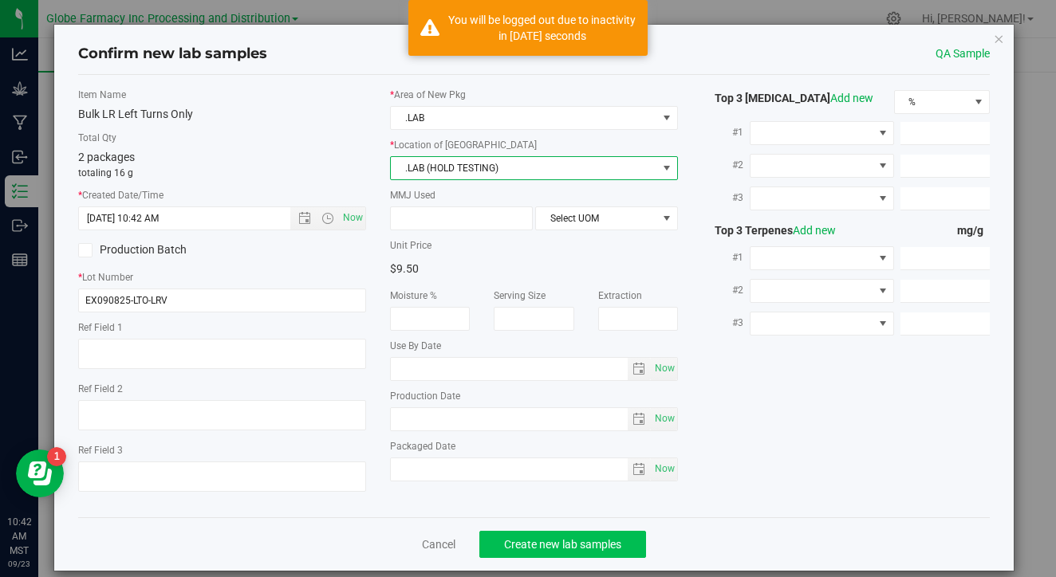
click at [534, 542] on span "Create new lab samples" at bounding box center [562, 544] width 117 height 13
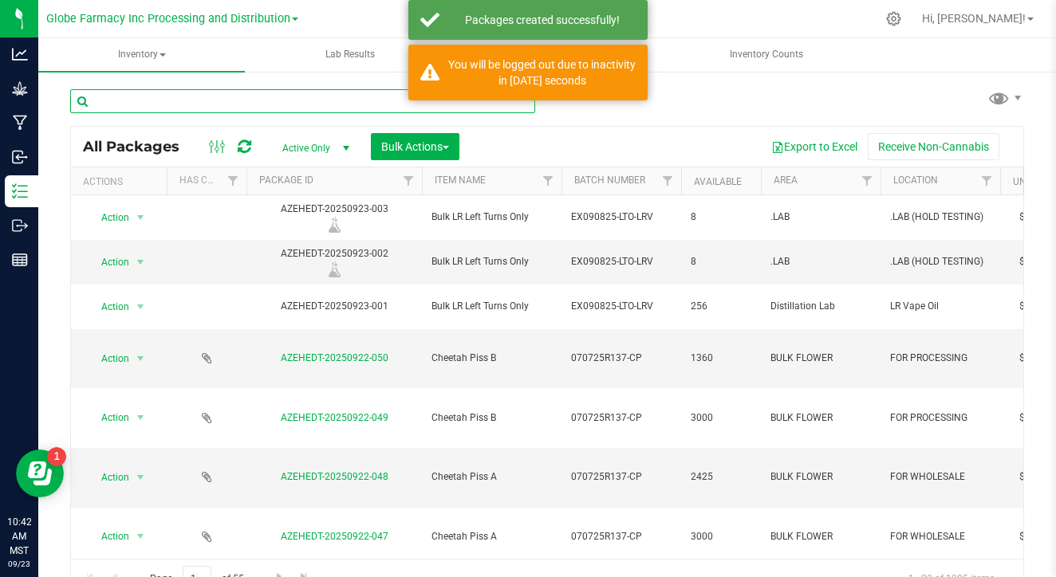
click at [233, 105] on input "text" at bounding box center [302, 101] width 465 height 24
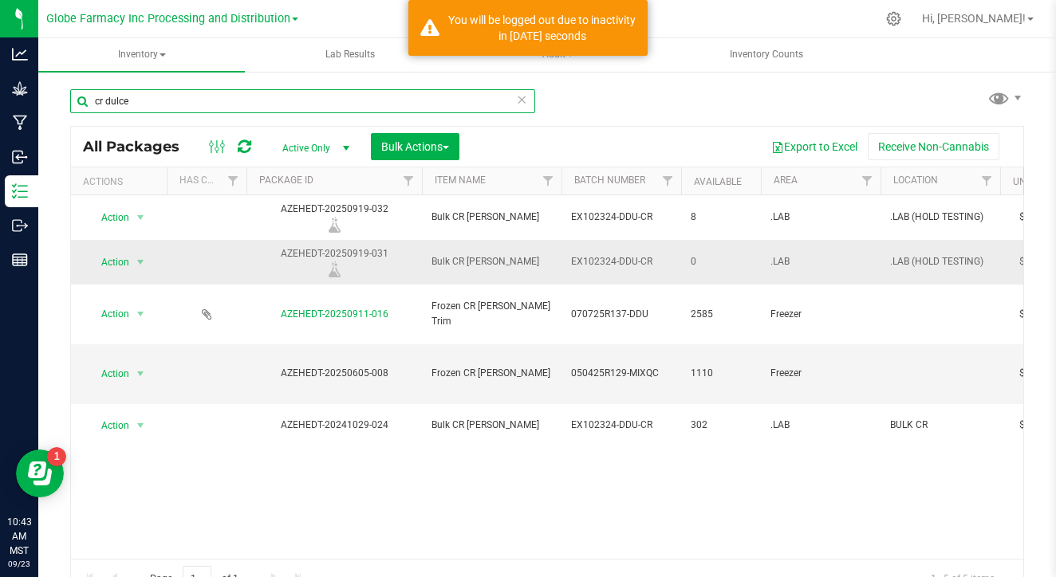
type input "cr dulce"
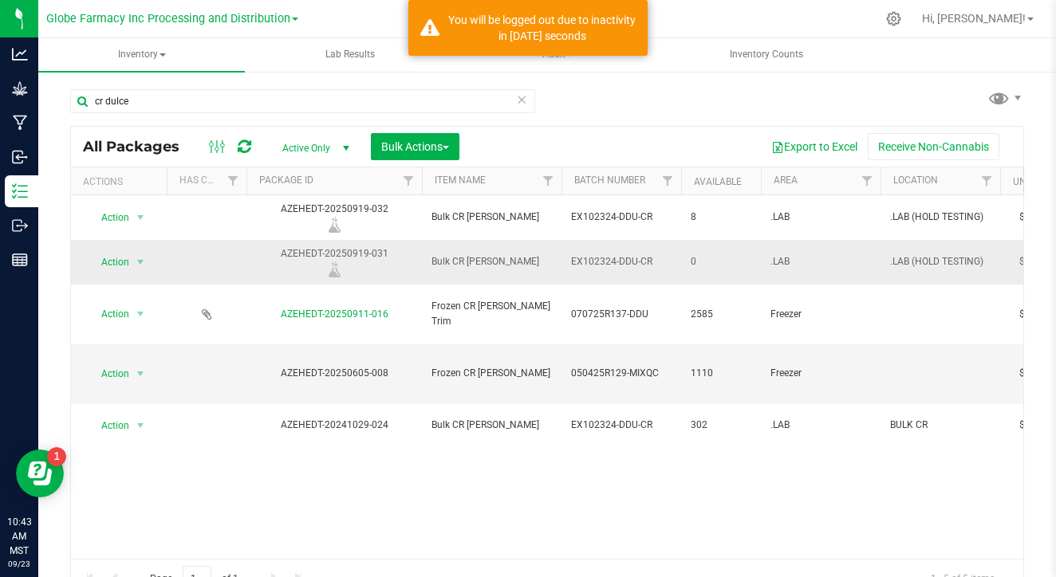
click at [606, 261] on span "EX102324-DDU-CR" at bounding box center [621, 261] width 101 height 15
click at [606, 261] on input "EX102324-DDU-CR" at bounding box center [618, 262] width 114 height 25
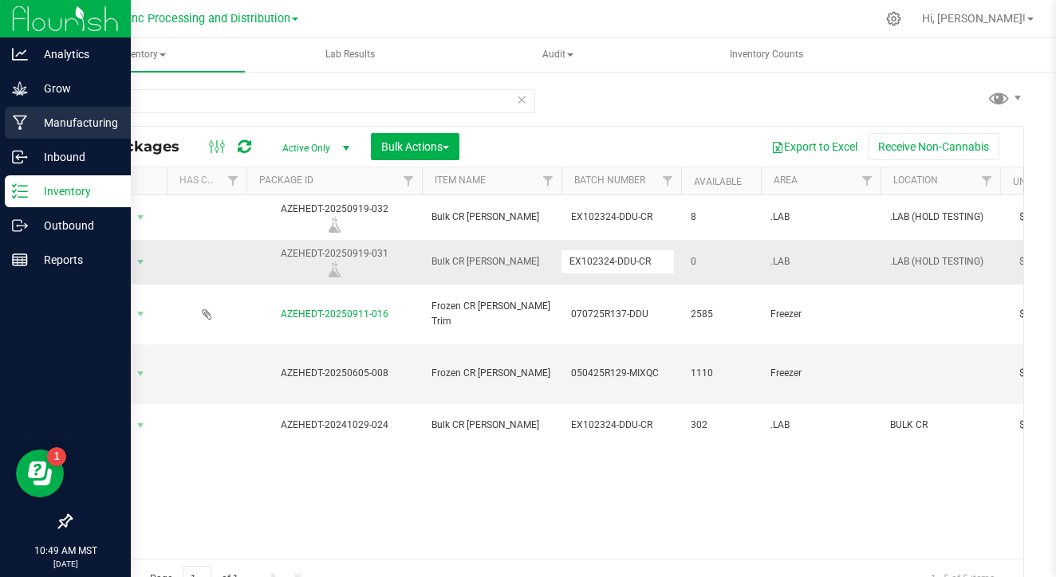
click at [57, 123] on p "Manufacturing" at bounding box center [76, 122] width 96 height 19
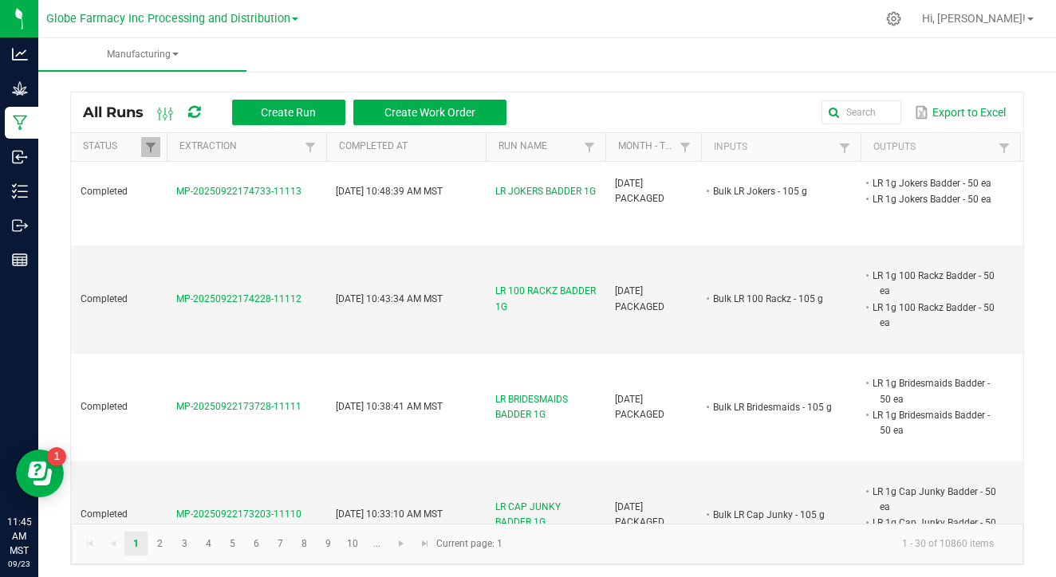
scroll to position [1, 0]
click at [158, 152] on link at bounding box center [150, 146] width 19 height 20
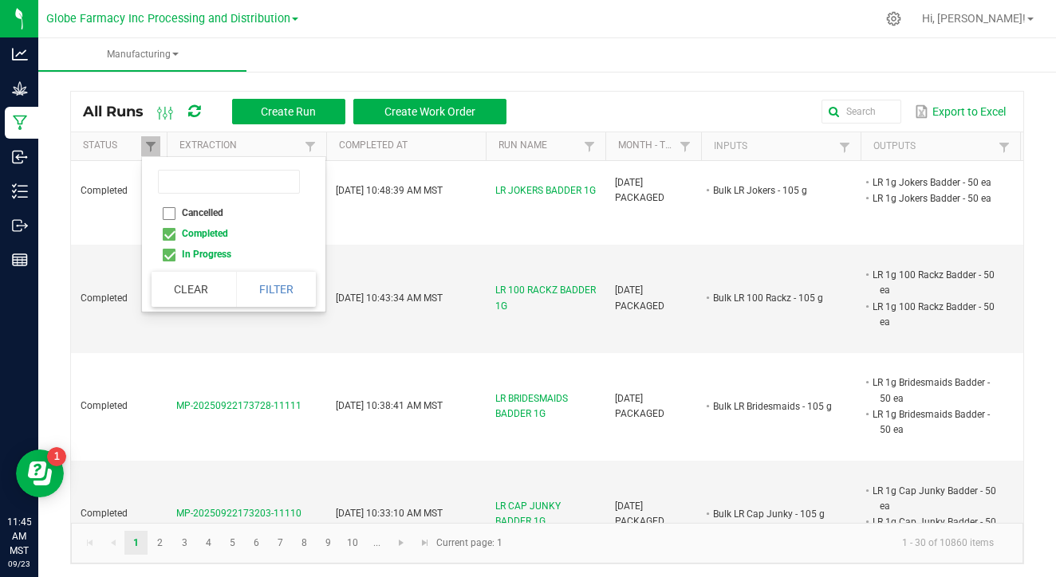
click at [170, 235] on li "Completed" at bounding box center [229, 233] width 155 height 21
checkbox input "false"
click at [281, 284] on button "Filter" at bounding box center [276, 289] width 80 height 35
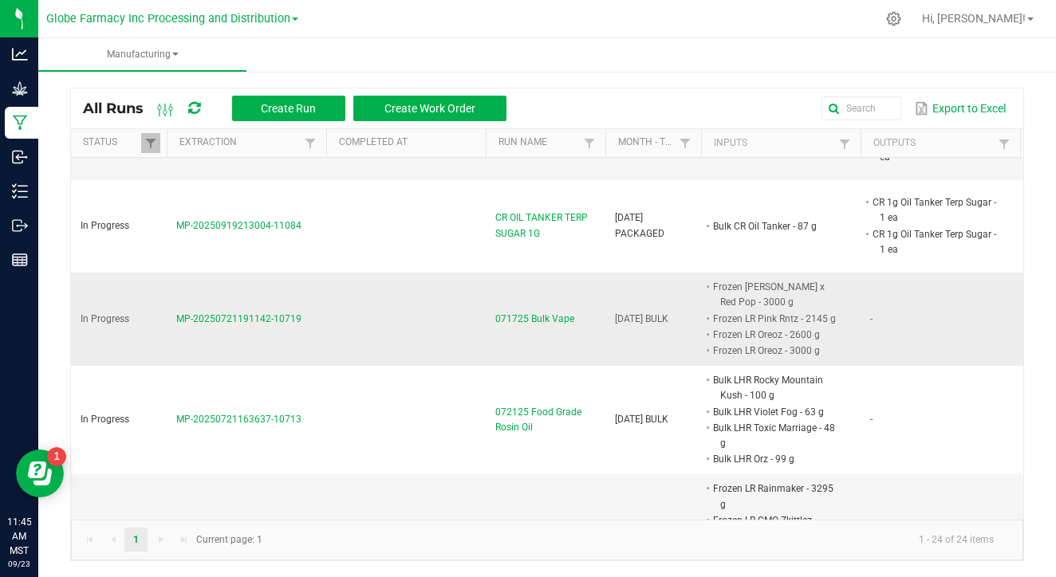
scroll to position [1765, 0]
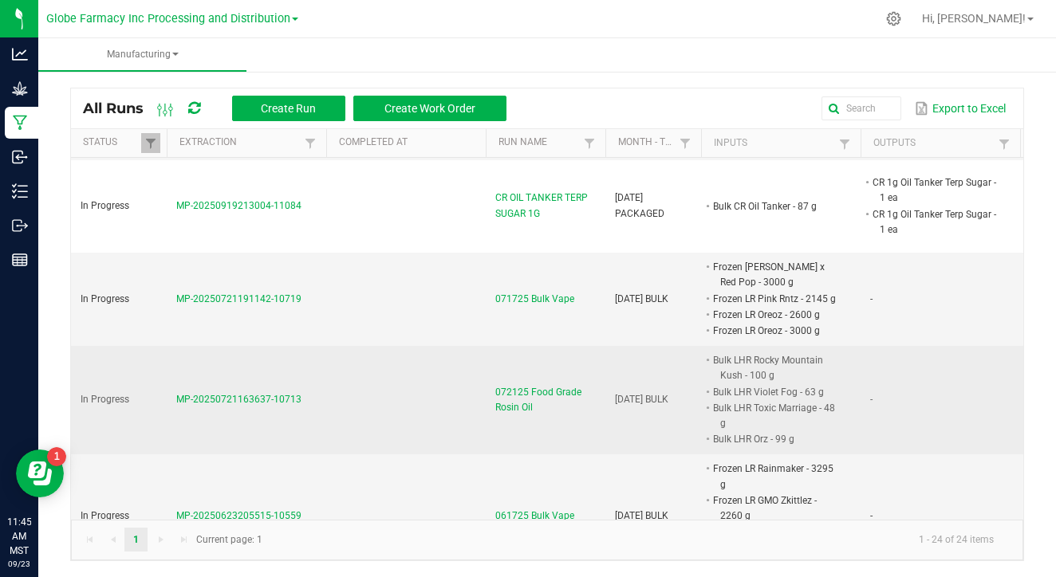
click at [256, 394] on span "MP-20250721163637-10713" at bounding box center [238, 399] width 125 height 11
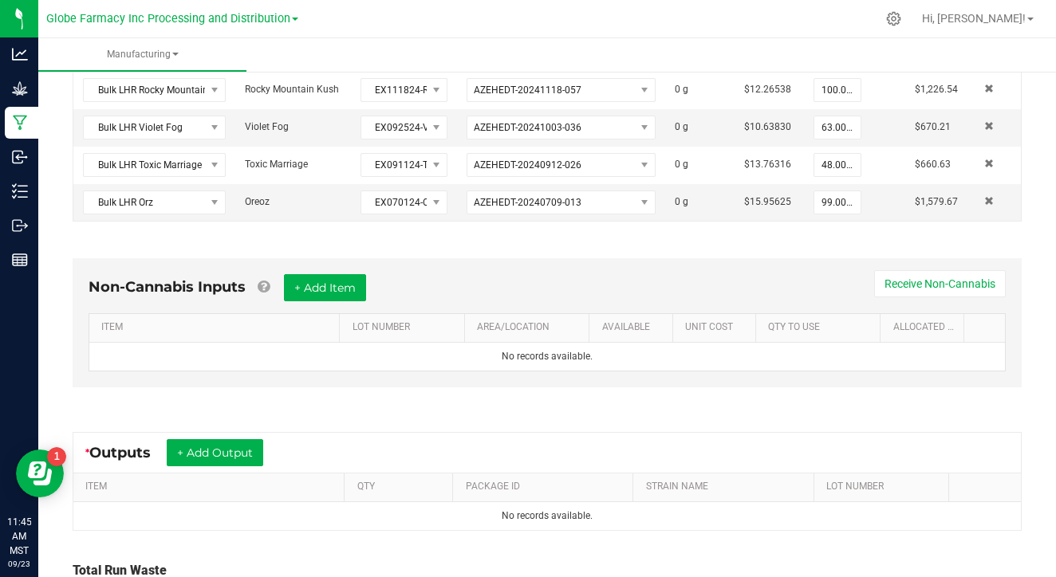
scroll to position [424, 0]
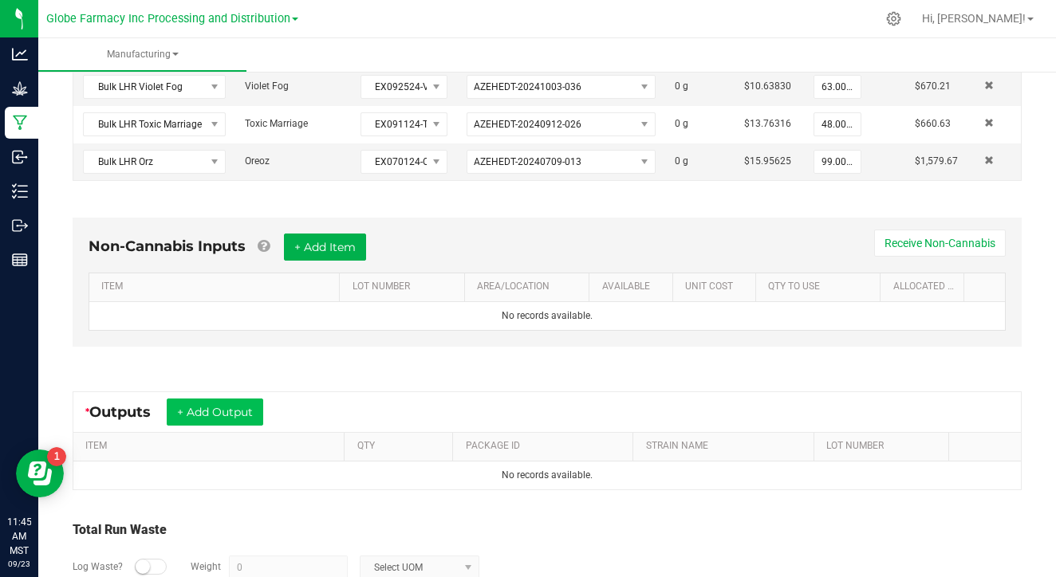
click at [246, 412] on button "+ Add Output" at bounding box center [215, 412] width 97 height 27
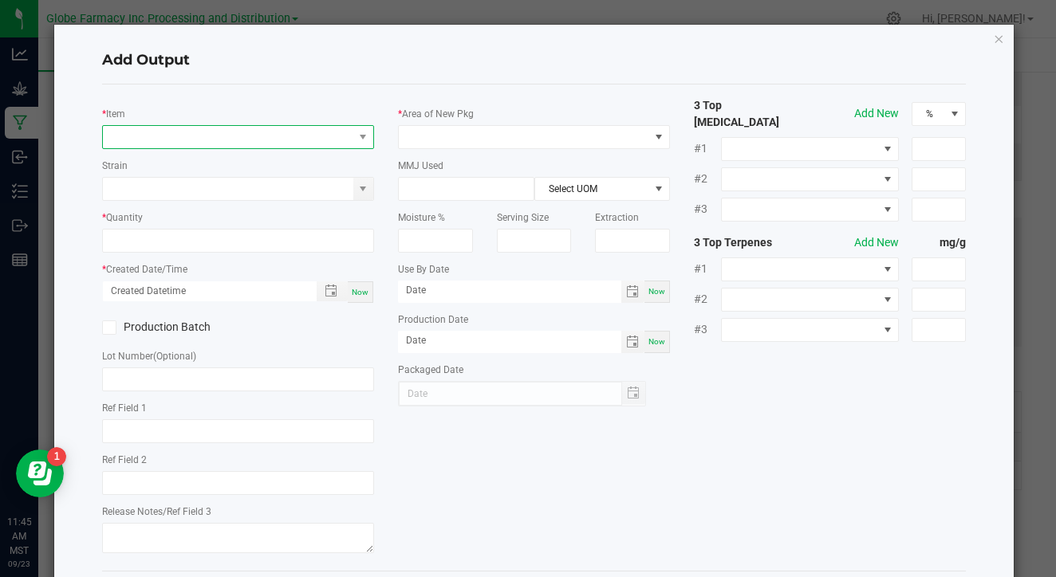
click at [272, 138] on span "NO DATA FOUND" at bounding box center [228, 137] width 250 height 22
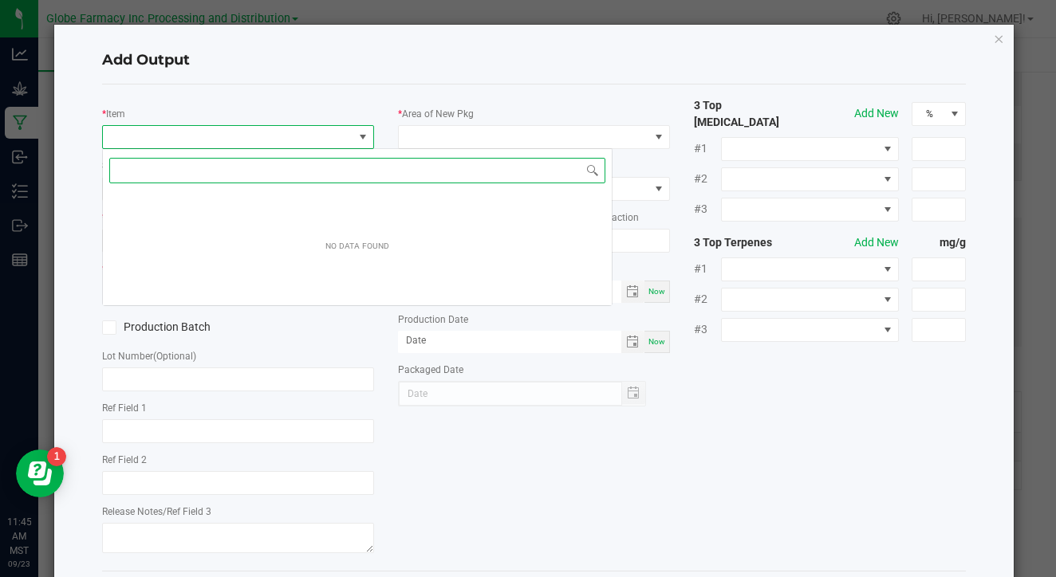
scroll to position [24, 272]
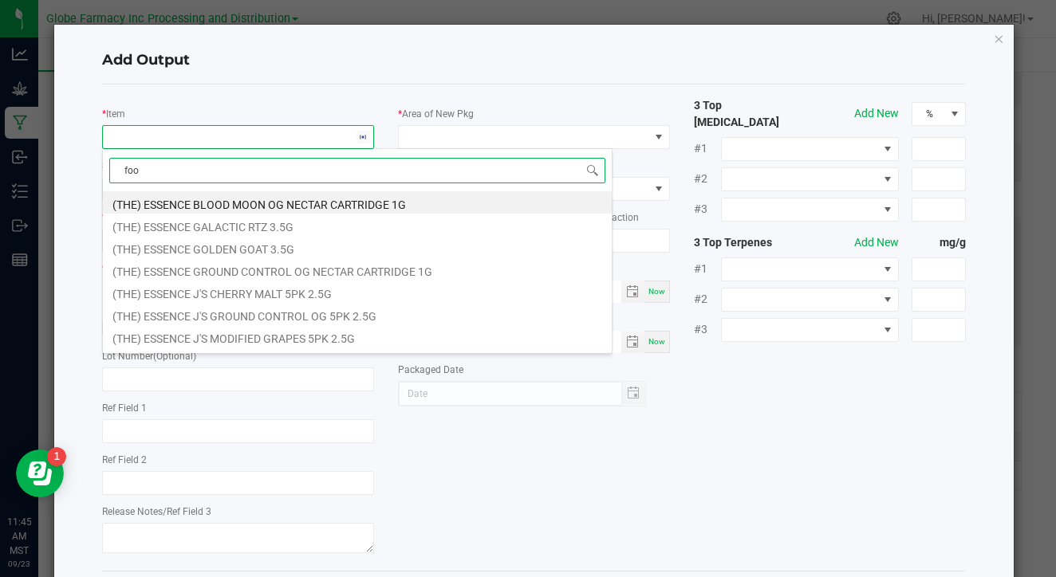
type input "food"
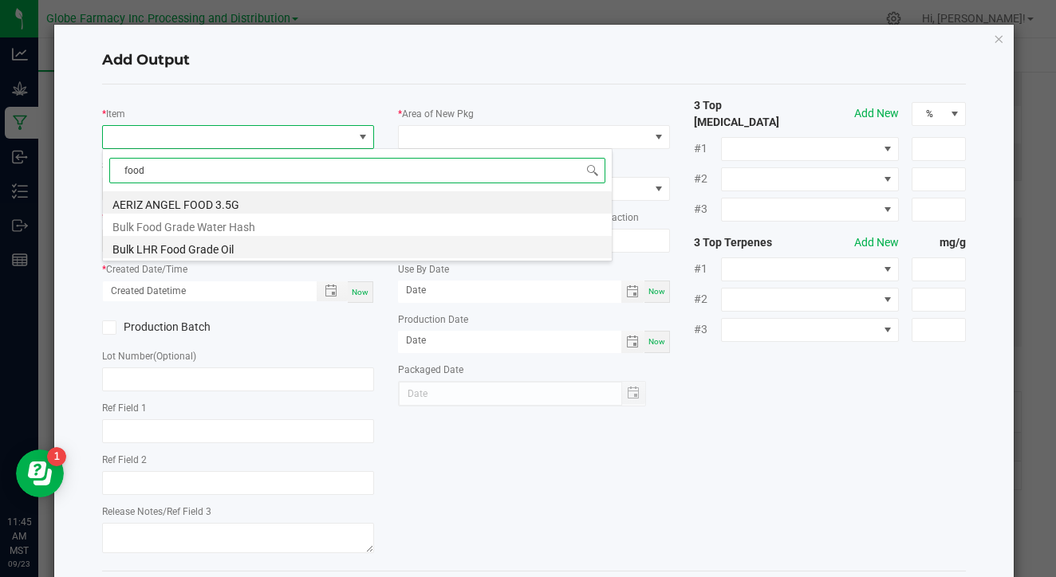
click at [242, 236] on li "Bulk LHR Food Grade Oil" at bounding box center [357, 247] width 509 height 22
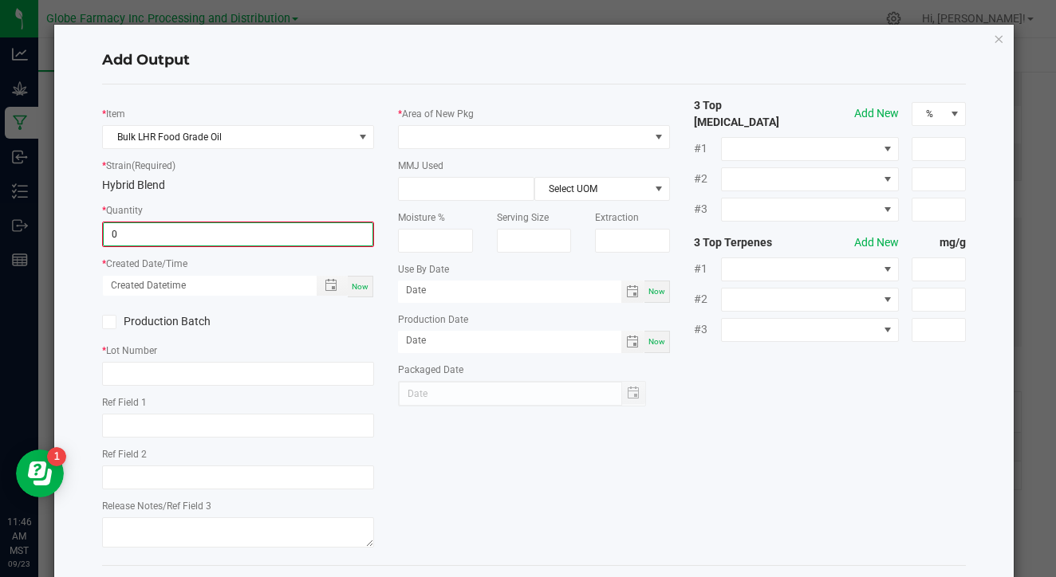
click at [273, 231] on input "0" at bounding box center [238, 234] width 269 height 22
type input "285.0000 g"
click at [369, 287] on span "Now" at bounding box center [360, 285] width 17 height 9
type input "[DATE] 11:46 AM"
type input "[DATE]"
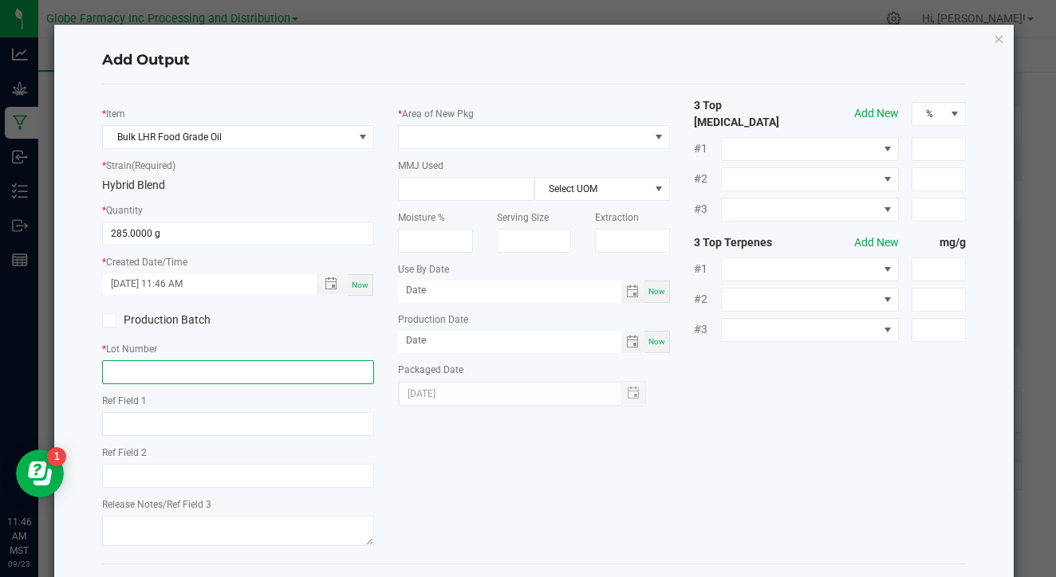
click at [305, 365] on input "text" at bounding box center [238, 373] width 272 height 24
type input "092325-FGRO"
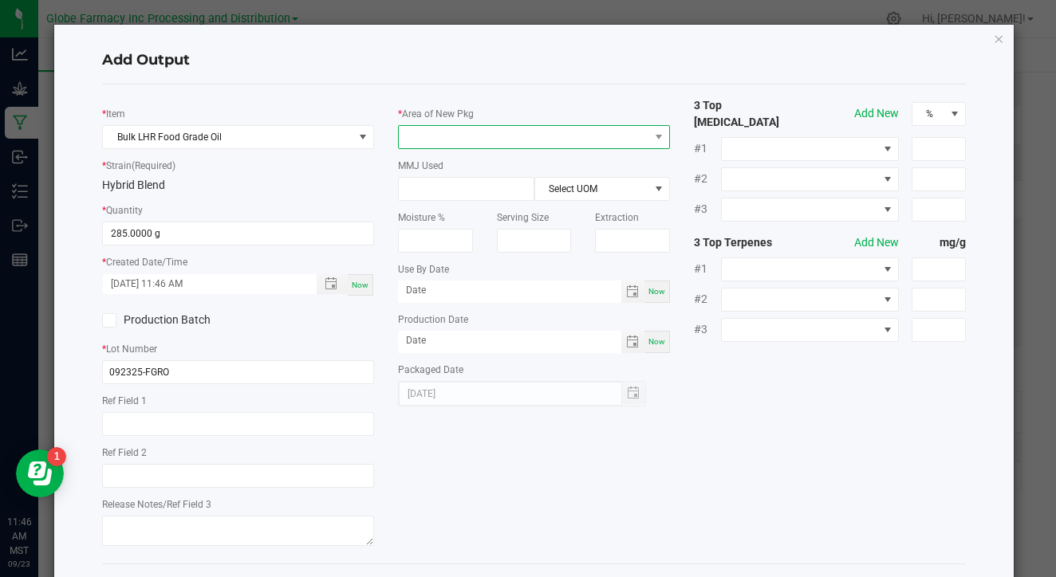
click at [572, 136] on span at bounding box center [524, 137] width 250 height 22
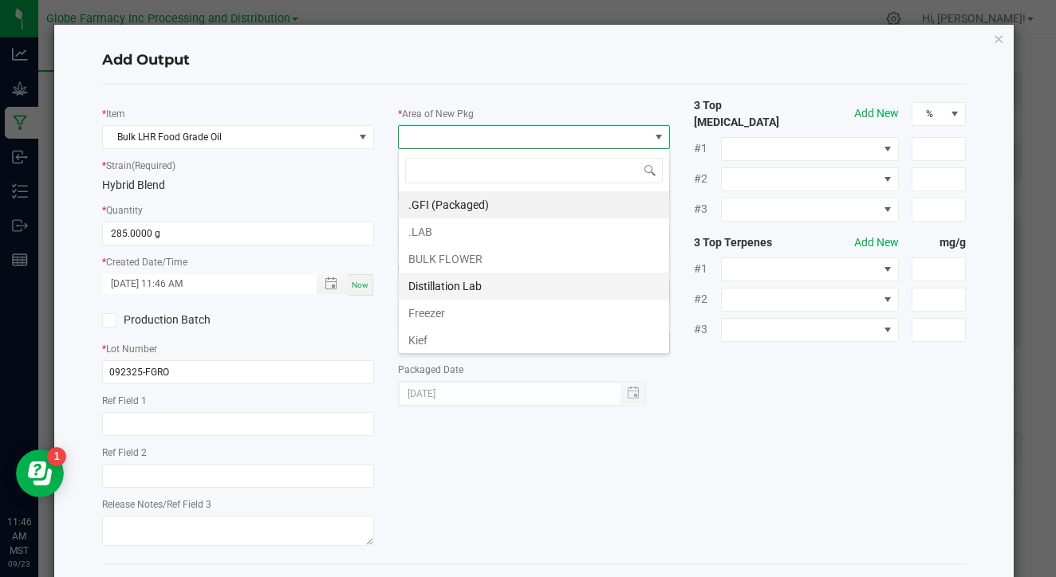
click at [483, 286] on li "Distillation Lab" at bounding box center [534, 286] width 270 height 27
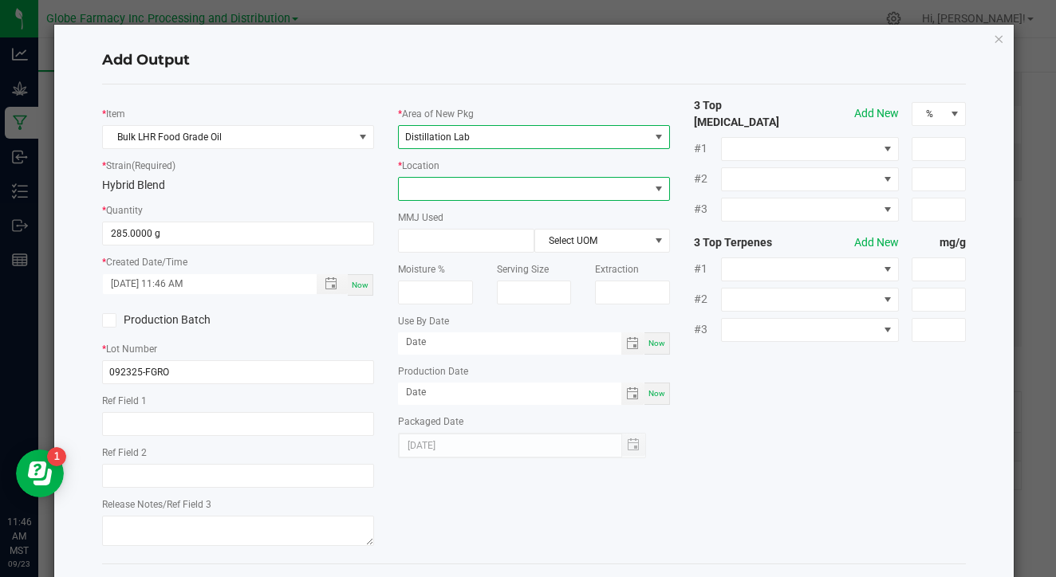
click at [516, 187] on span at bounding box center [524, 189] width 250 height 22
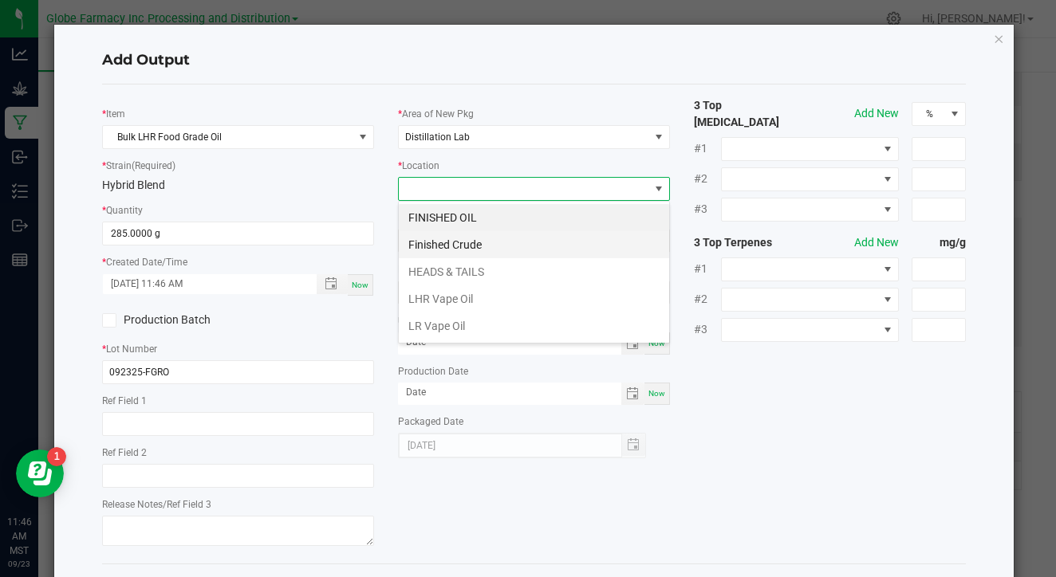
scroll to position [0, 0]
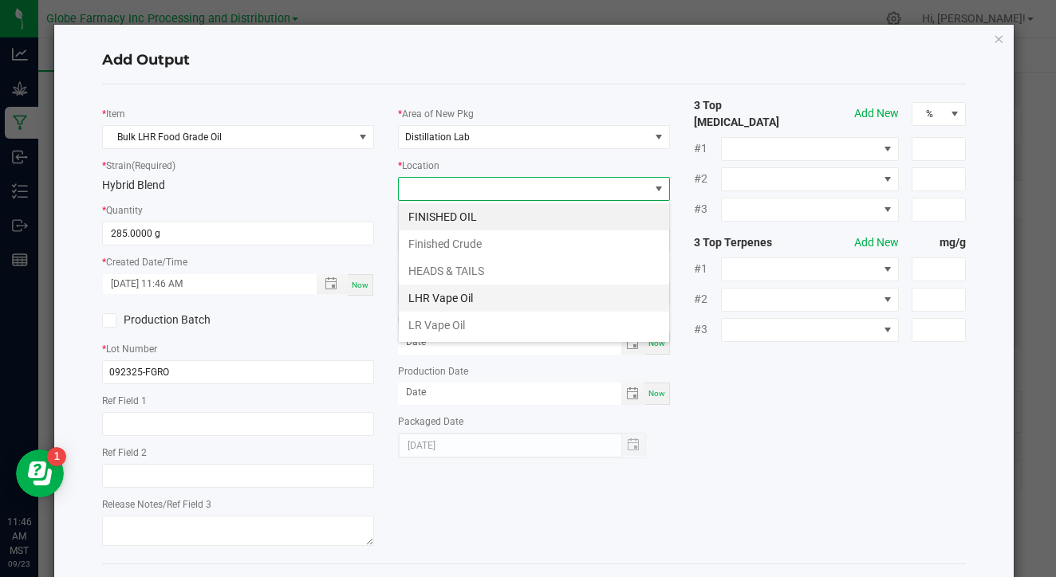
click at [487, 302] on li "LHR Vape Oil" at bounding box center [534, 298] width 270 height 27
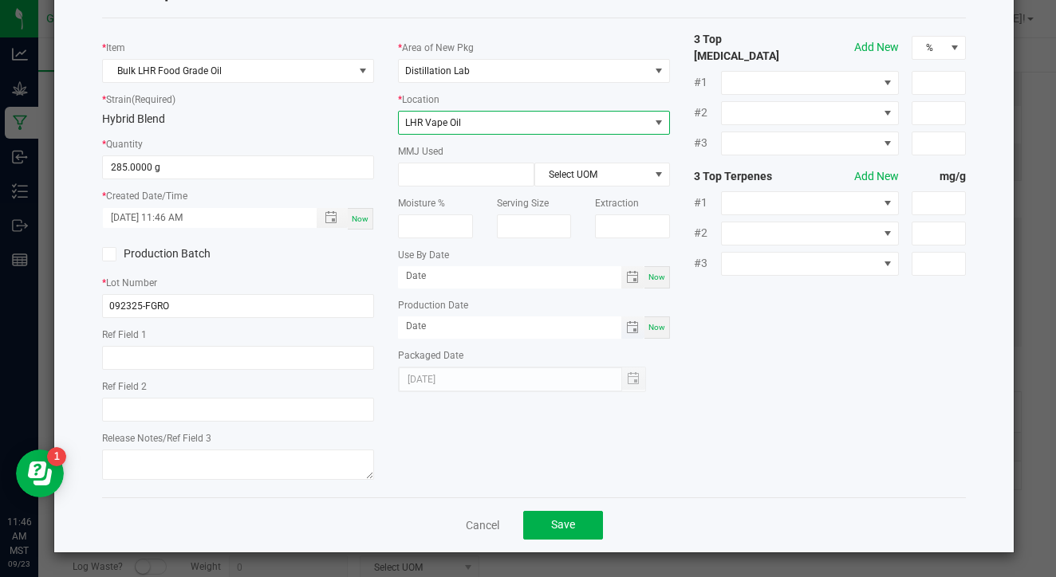
scroll to position [65, 0]
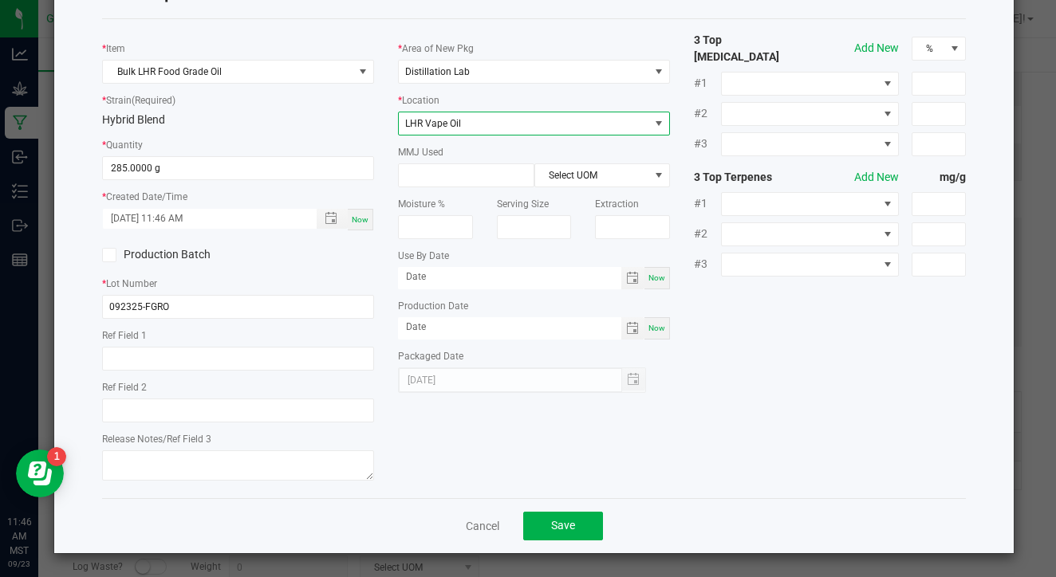
click at [599, 118] on span "LHR Vape Oil" at bounding box center [524, 123] width 250 height 22
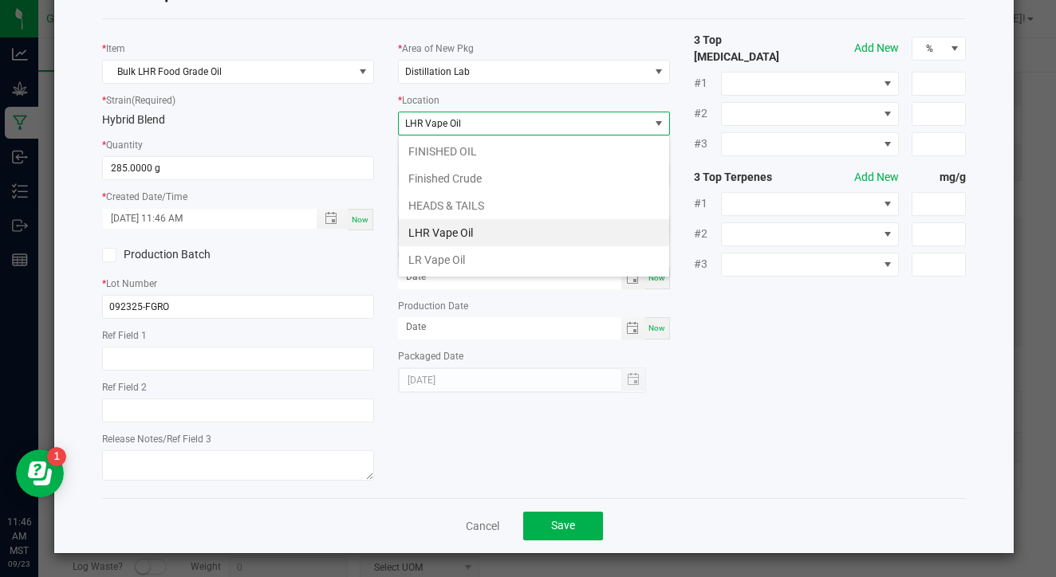
scroll to position [24, 272]
click at [525, 236] on li "LHR Vape Oil" at bounding box center [534, 232] width 270 height 27
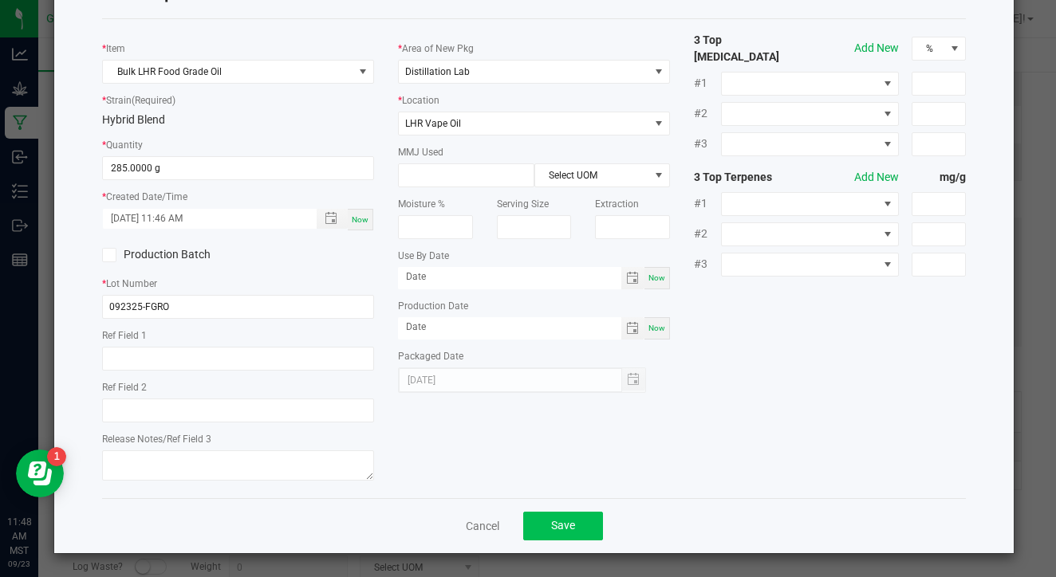
click at [543, 518] on button "Save" at bounding box center [563, 526] width 80 height 29
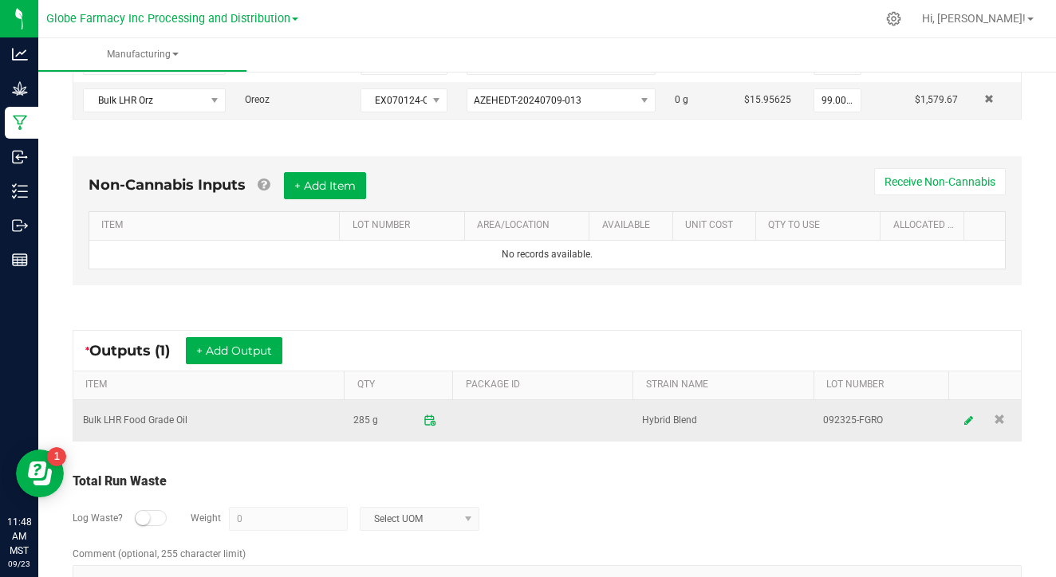
scroll to position [484, 0]
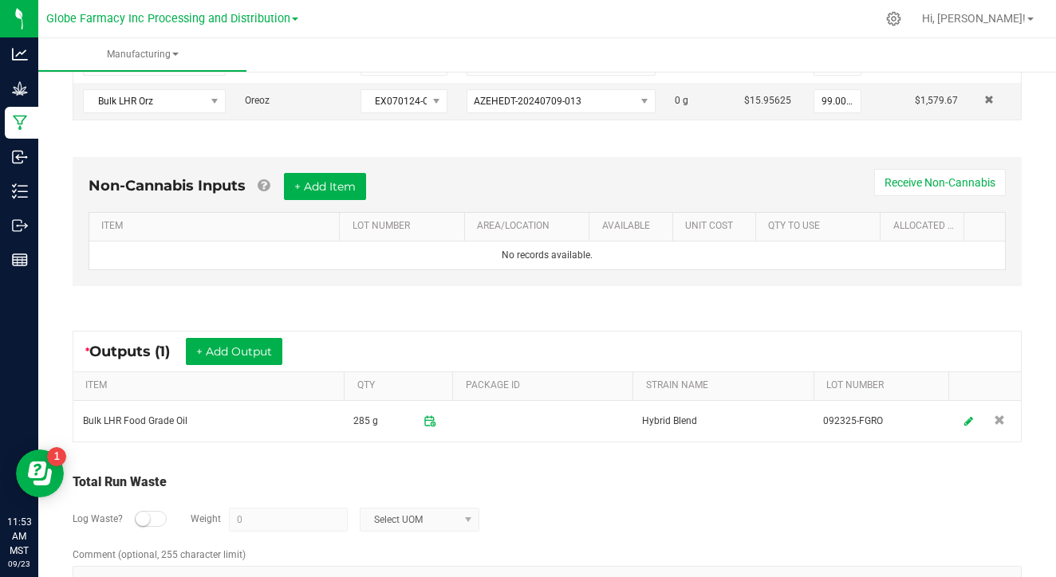
click at [144, 516] on small at bounding box center [143, 519] width 14 height 14
click at [258, 526] on input "0" at bounding box center [288, 520] width 117 height 22
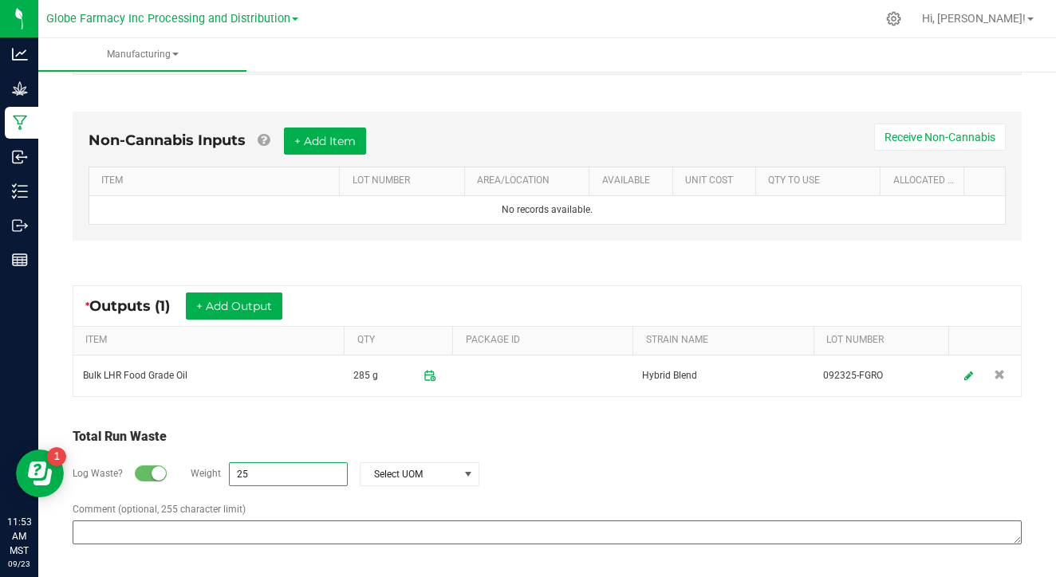
scroll to position [529, 0]
type input "25"
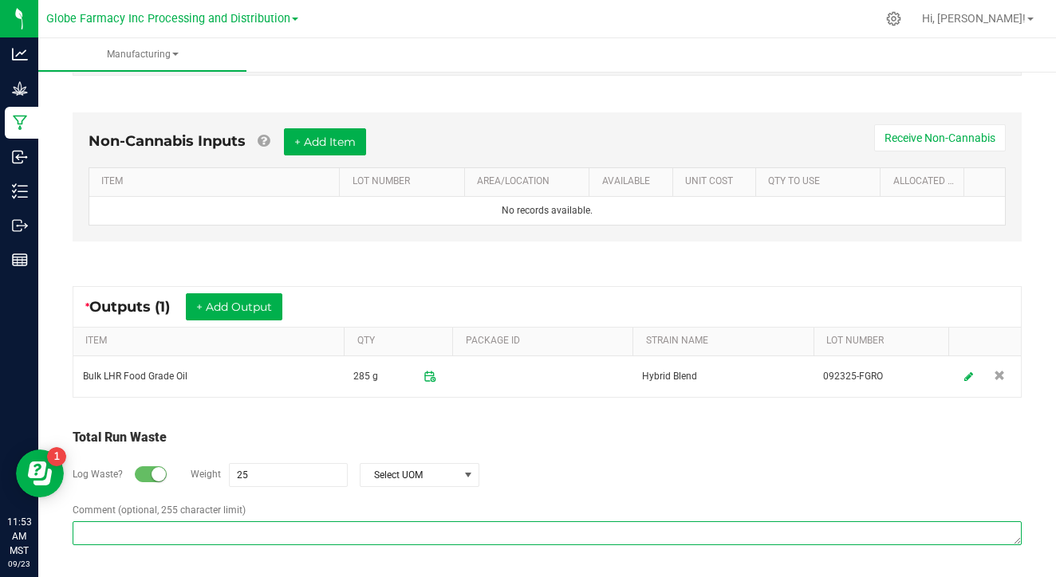
click at [236, 538] on textarea "Comment (optional, 255 character limit)" at bounding box center [547, 534] width 949 height 24
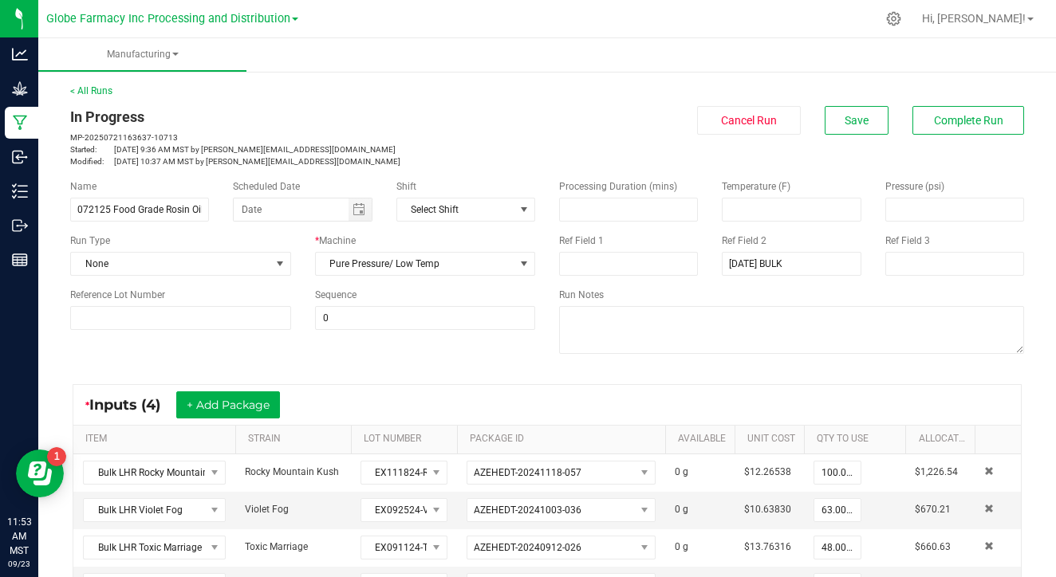
scroll to position [0, 0]
type textarea "Waste off gassed as CO2"
click at [971, 121] on span "Complete Run" at bounding box center [968, 120] width 69 height 13
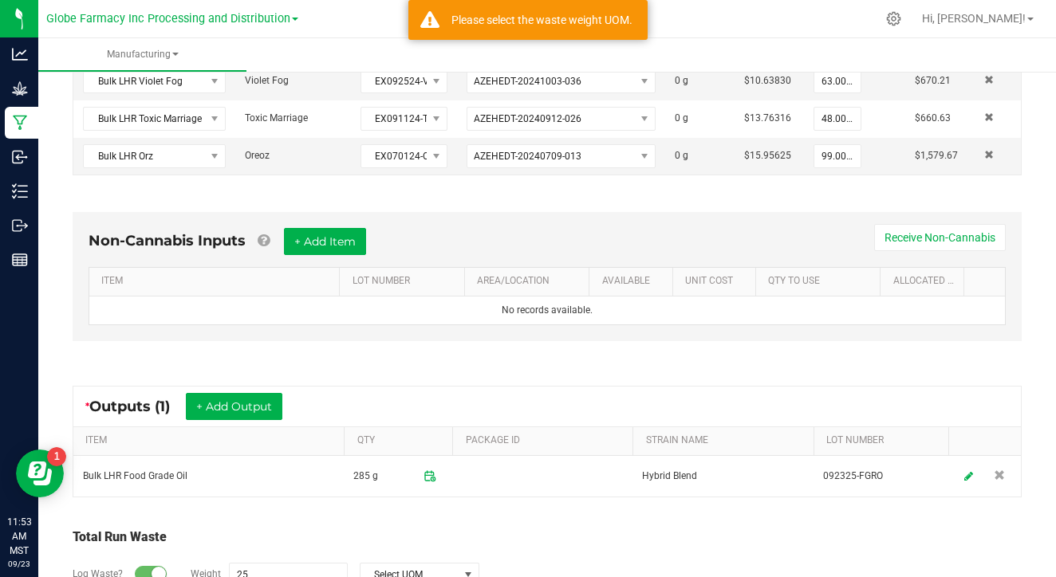
scroll to position [500, 0]
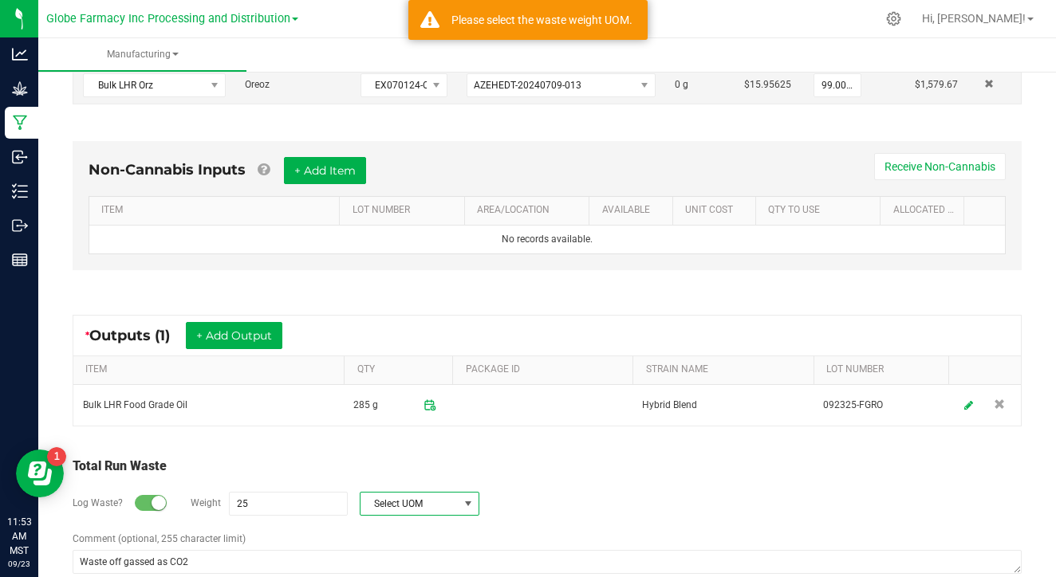
click at [451, 497] on span "Select UOM" at bounding box center [410, 504] width 98 height 22
click at [443, 367] on li "Gram" at bounding box center [417, 364] width 118 height 22
type input "25 g"
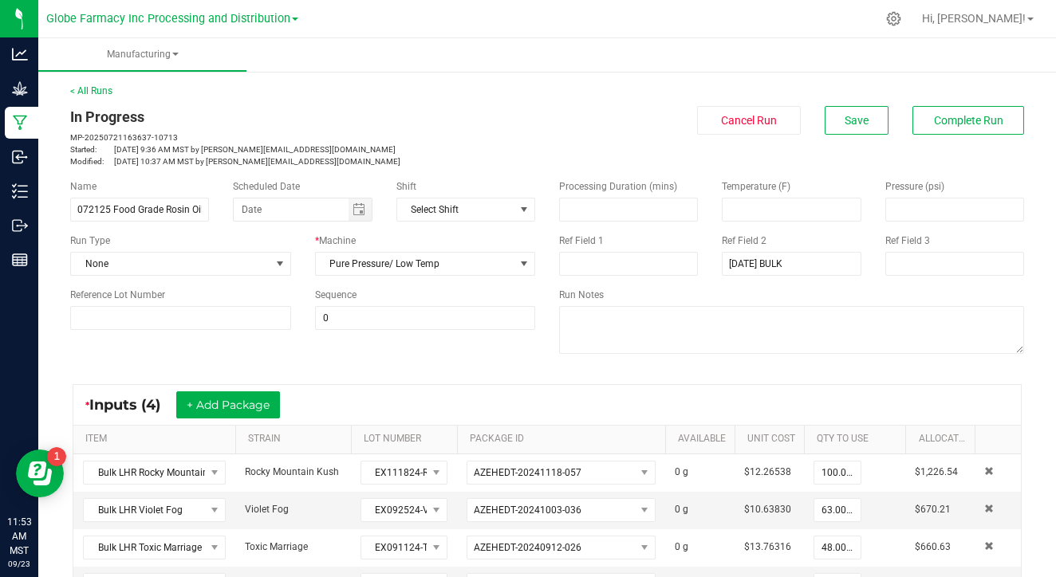
scroll to position [0, 0]
click at [985, 112] on button "Complete Run" at bounding box center [969, 120] width 112 height 29
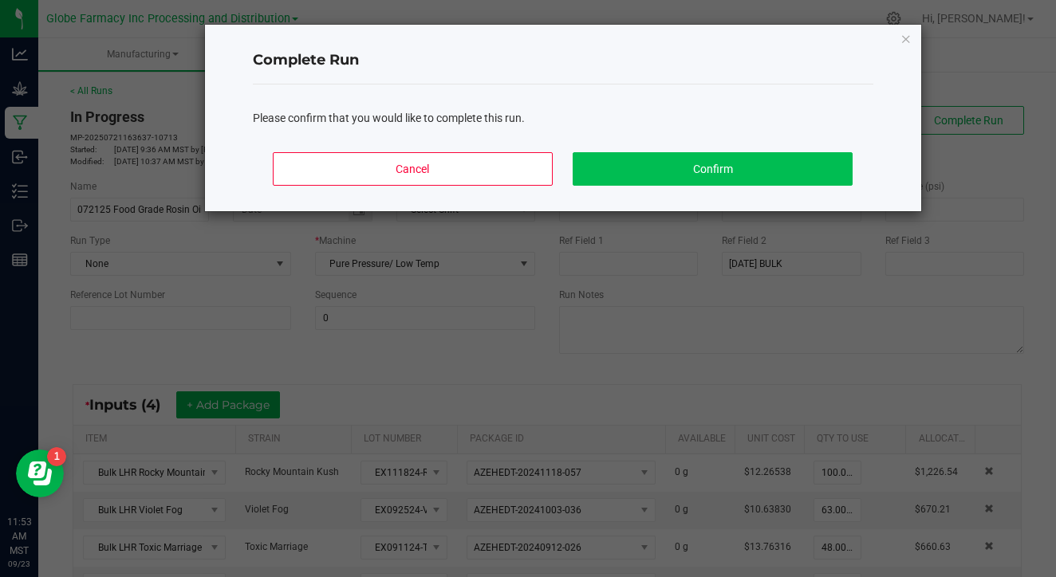
click at [724, 168] on button "Confirm" at bounding box center [712, 169] width 279 height 34
